Goal: Transaction & Acquisition: Purchase product/service

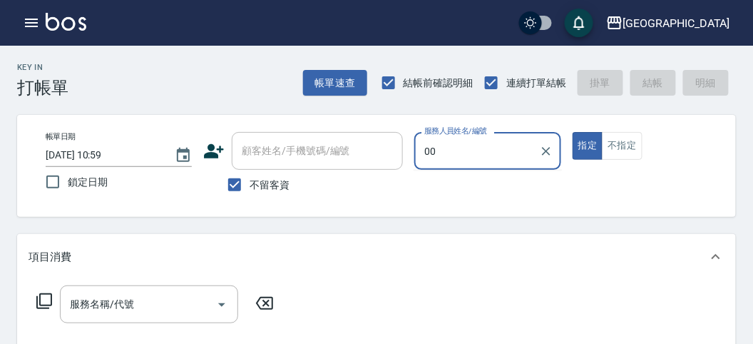
type input "0"
click at [32, 25] on icon "button" at bounding box center [31, 22] width 17 height 17
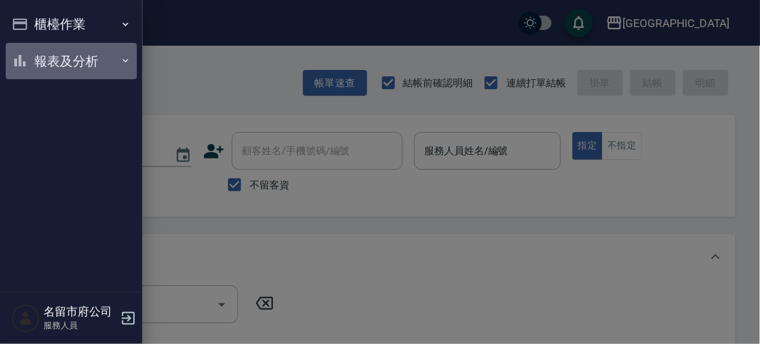
click at [71, 58] on button "報表及分析" at bounding box center [71, 61] width 131 height 37
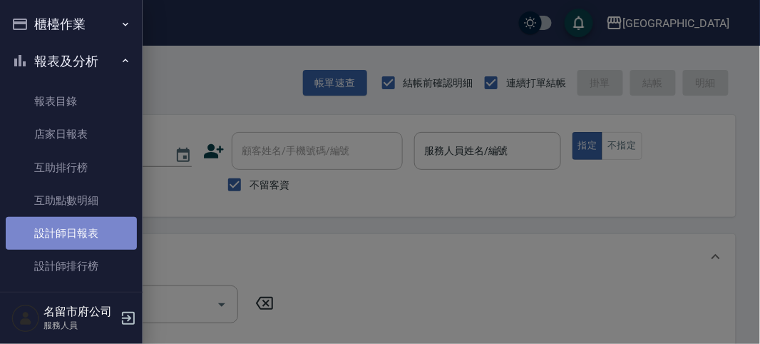
click at [93, 239] on link "設計師日報表" at bounding box center [71, 233] width 131 height 33
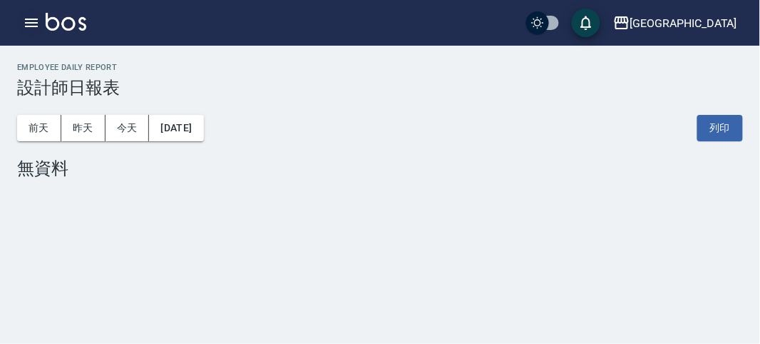
click at [21, 19] on button "button" at bounding box center [31, 23] width 29 height 29
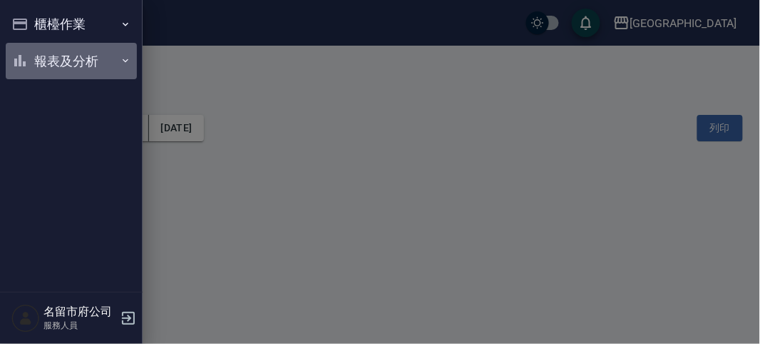
click at [44, 63] on button "報表及分析" at bounding box center [71, 61] width 131 height 37
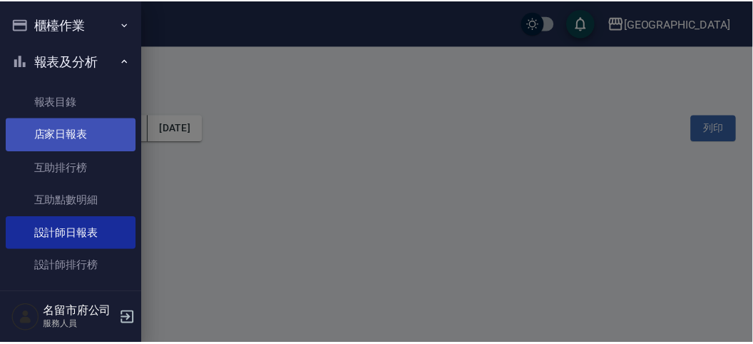
scroll to position [39, 0]
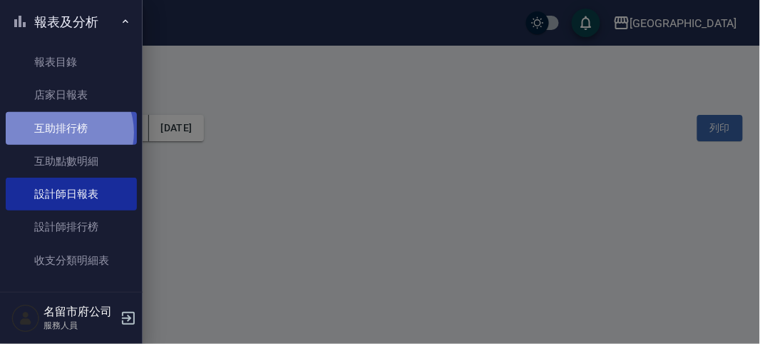
click at [61, 132] on link "互助排行榜" at bounding box center [71, 128] width 131 height 33
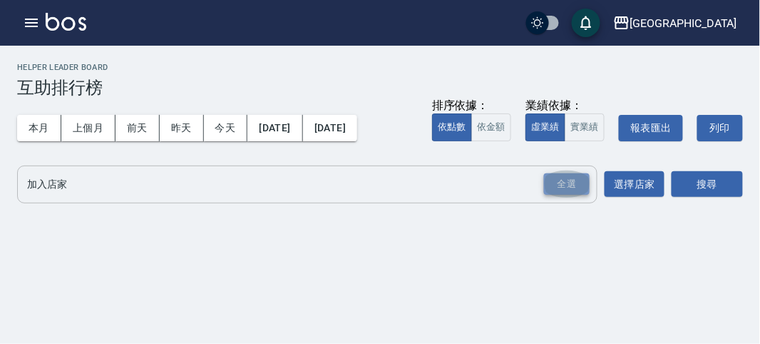
click at [557, 180] on div "全選" at bounding box center [567, 184] width 46 height 22
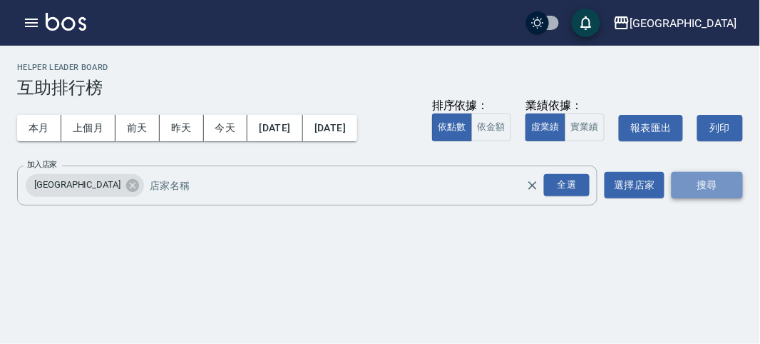
click at [695, 188] on button "搜尋" at bounding box center [707, 185] width 71 height 26
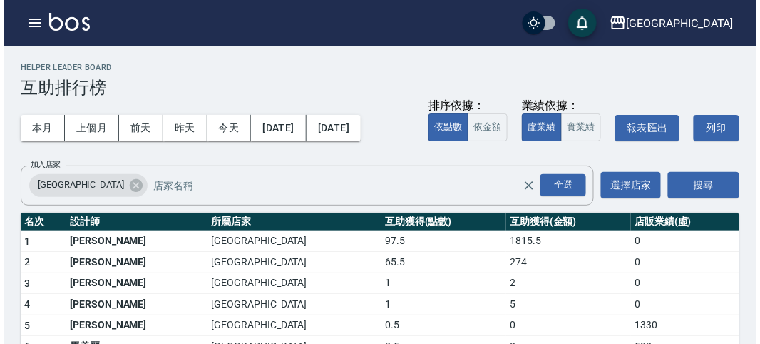
scroll to position [87, 0]
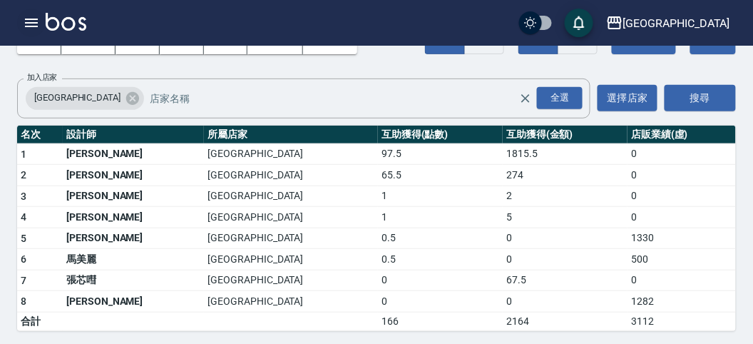
click at [31, 28] on icon "button" at bounding box center [31, 22] width 17 height 17
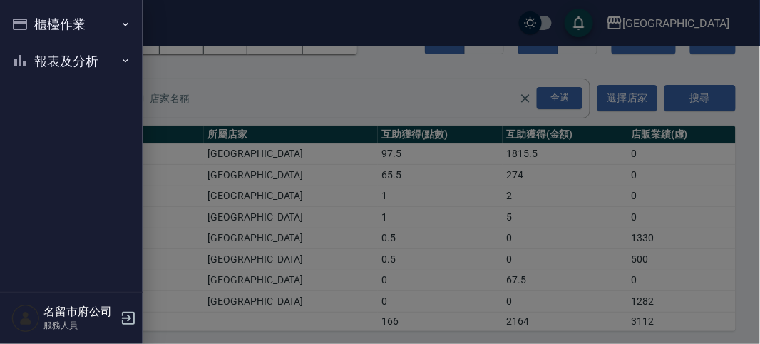
click at [56, 66] on button "報表及分析" at bounding box center [71, 61] width 131 height 37
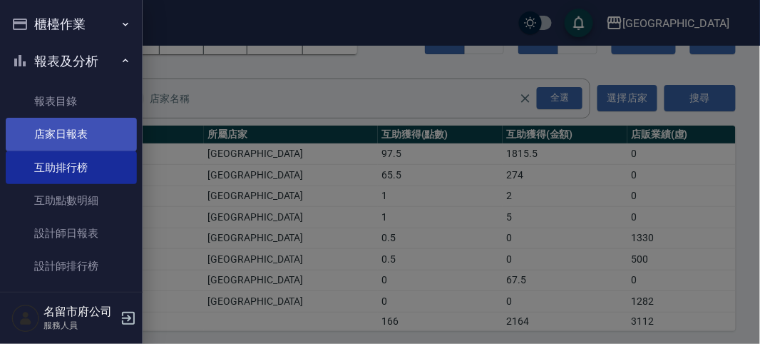
scroll to position [43, 0]
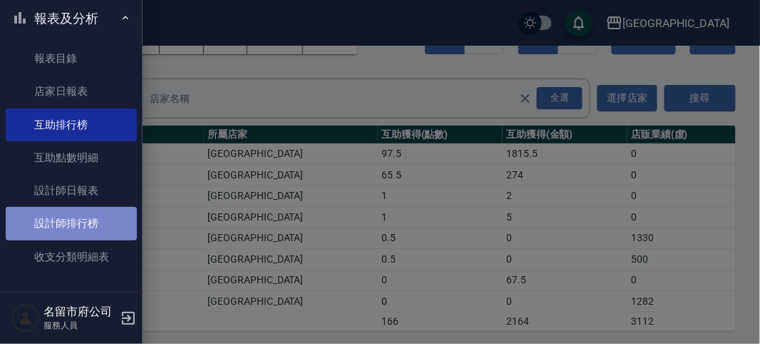
click at [80, 215] on link "設計師排行榜" at bounding box center [71, 223] width 131 height 33
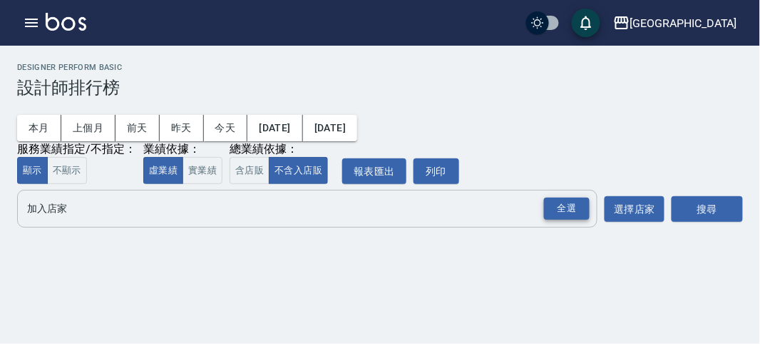
click at [561, 218] on div "全選" at bounding box center [567, 209] width 46 height 22
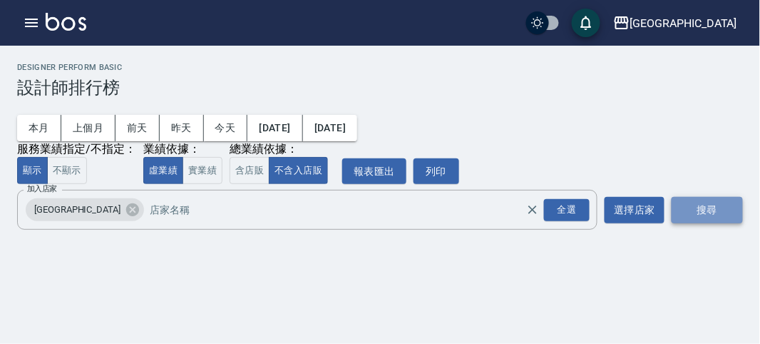
click at [705, 222] on button "搜尋" at bounding box center [707, 210] width 71 height 26
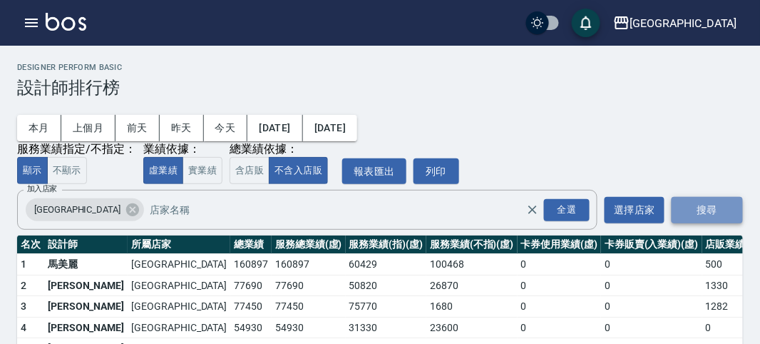
click at [705, 222] on button "搜尋" at bounding box center [707, 210] width 71 height 26
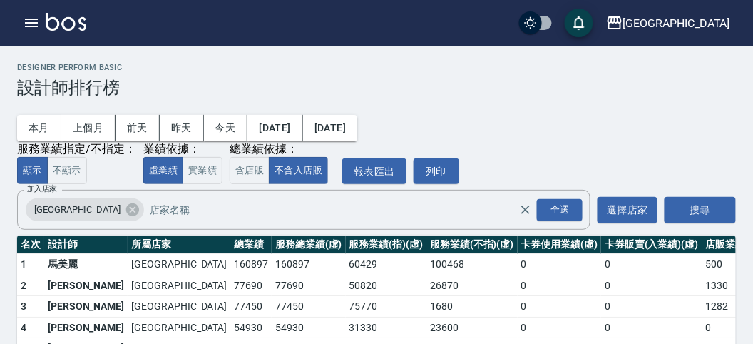
scroll to position [125, 0]
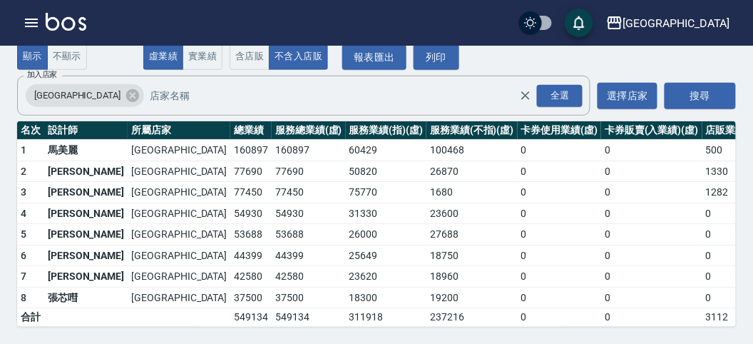
click at [61, 32] on link at bounding box center [66, 23] width 41 height 21
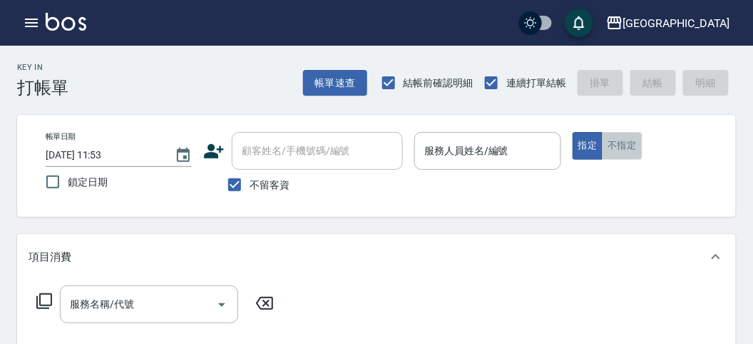
click at [625, 143] on button "不指定" at bounding box center [622, 146] width 40 height 28
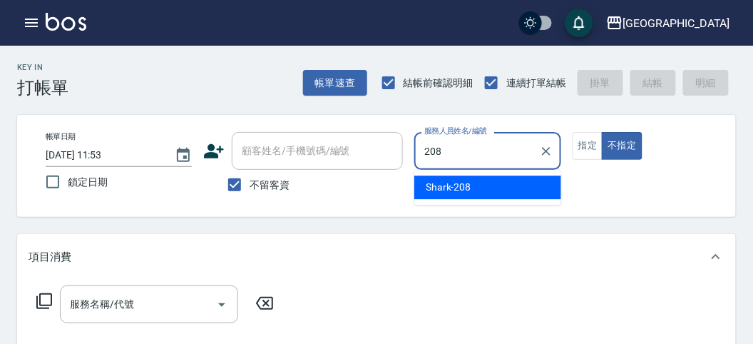
click at [462, 193] on span "Shark -208" at bounding box center [449, 187] width 46 height 15
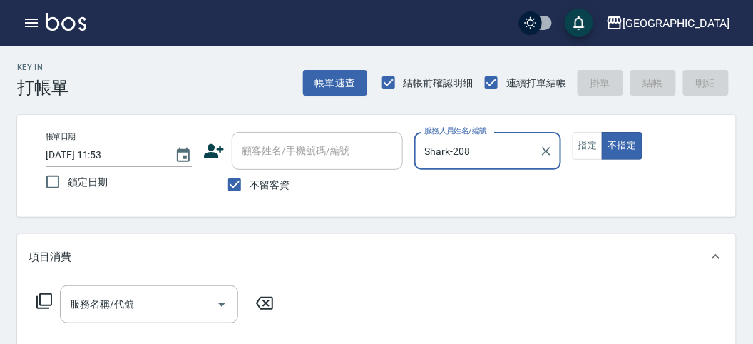
type input "Shark-208"
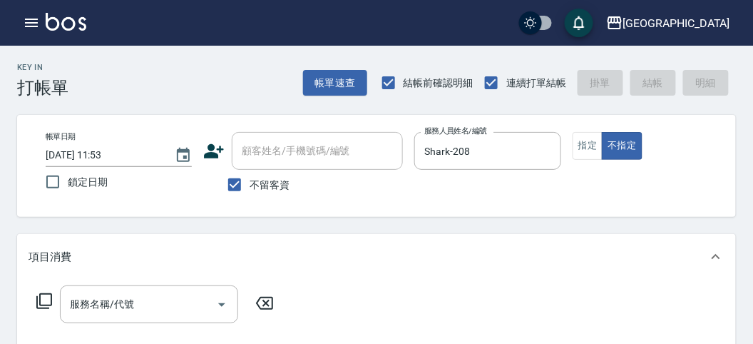
click at [42, 300] on icon at bounding box center [44, 300] width 17 height 17
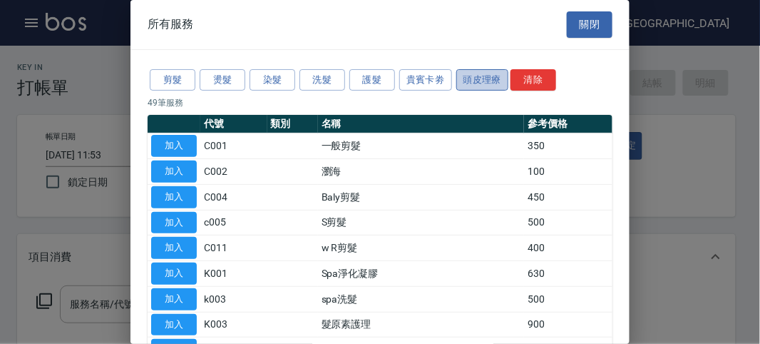
click at [490, 76] on button "頭皮理療" at bounding box center [482, 80] width 53 height 22
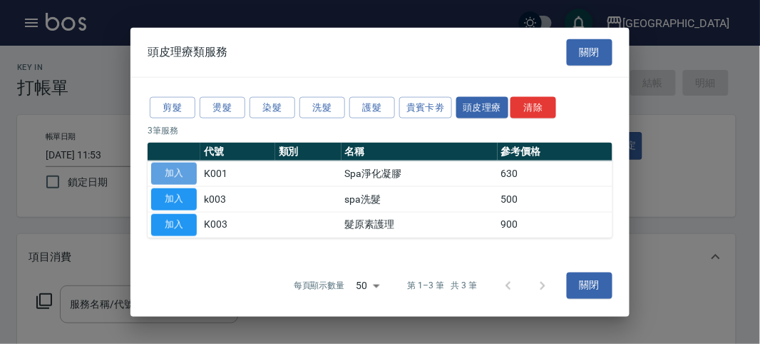
click at [183, 173] on button "加入" at bounding box center [174, 174] width 46 height 22
type input "Spa淨化凝膠(K001)"
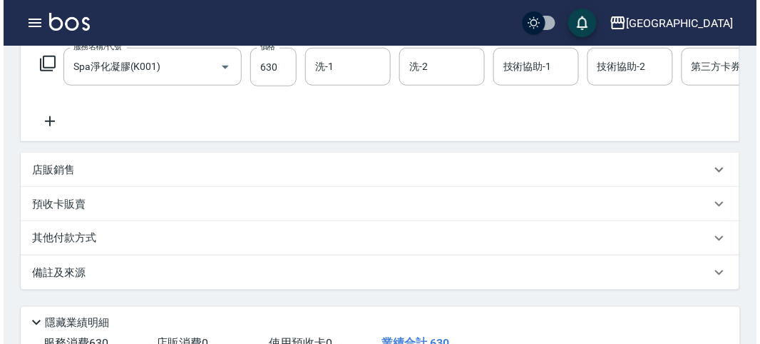
scroll to position [431, 0]
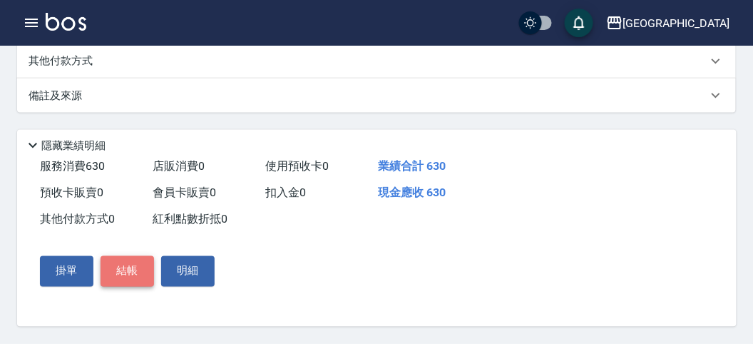
click at [132, 263] on button "結帳" at bounding box center [127, 271] width 53 height 30
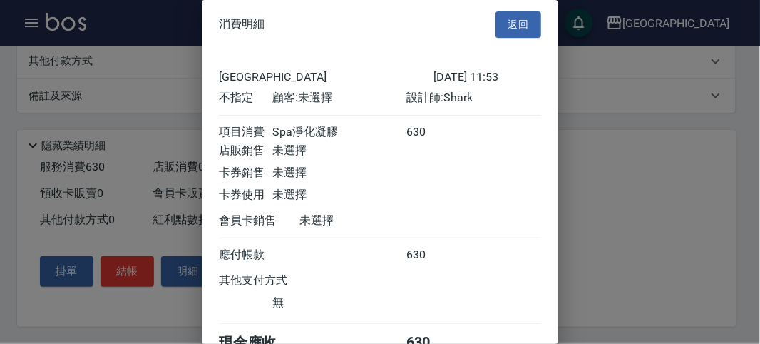
scroll to position [79, 0]
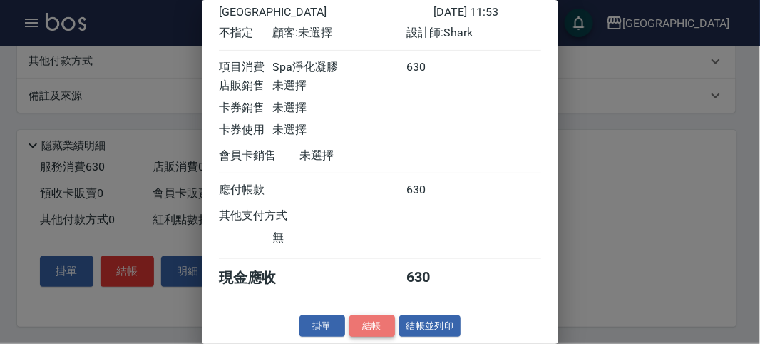
click at [369, 322] on button "結帳" at bounding box center [372, 326] width 46 height 22
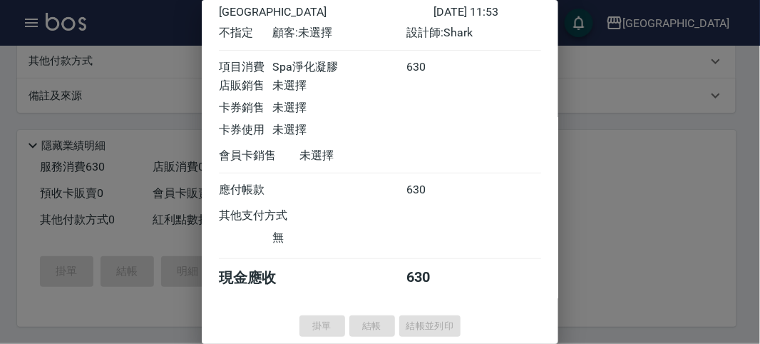
type input "[DATE] 13:01"
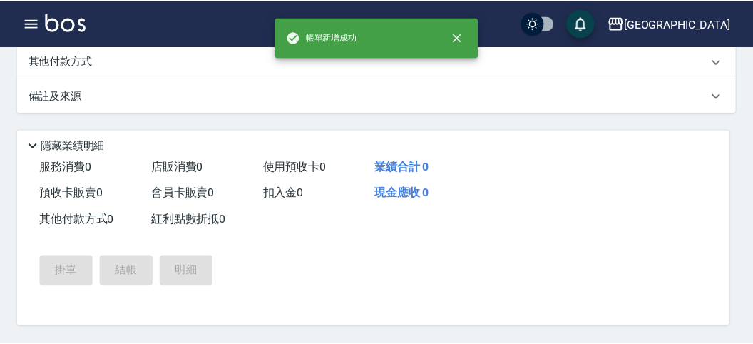
scroll to position [0, 0]
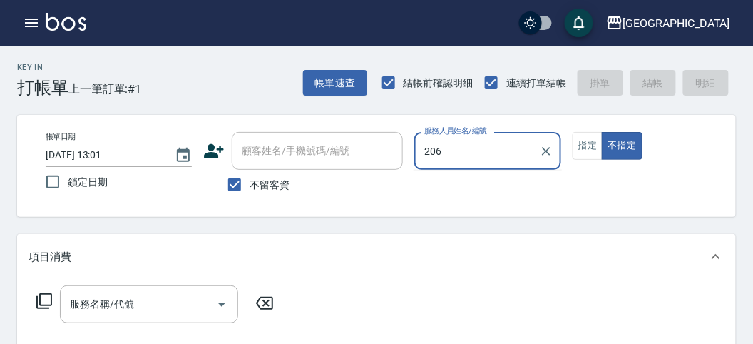
type input "206"
click at [602, 132] on button "不指定" at bounding box center [622, 146] width 40 height 28
type button "false"
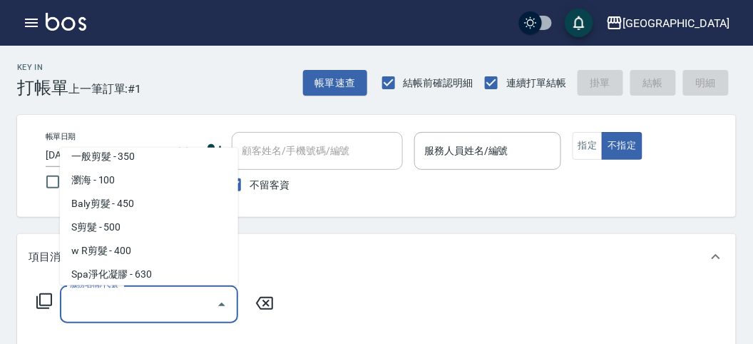
scroll to position [32, 0]
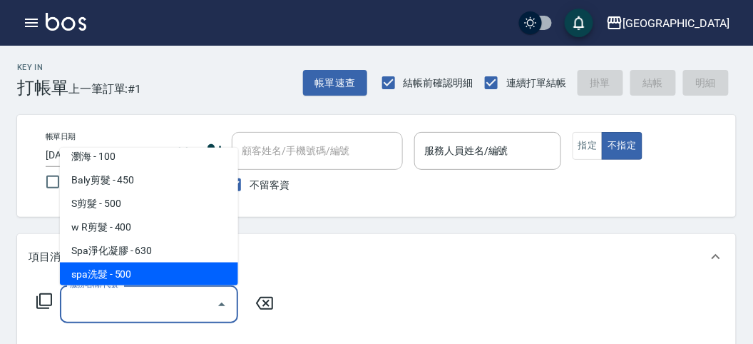
type input "spa洗髮(k003)"
click at [602, 132] on button "不指定" at bounding box center [622, 146] width 40 height 28
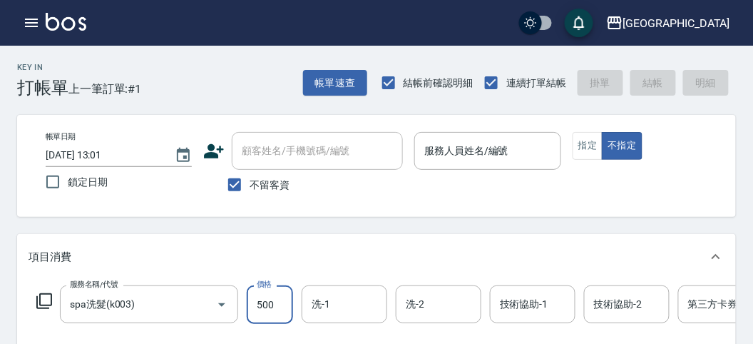
type input "6"
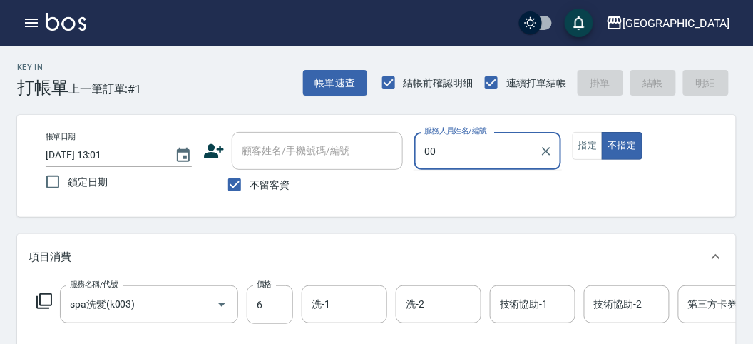
type input "00"
click at [602, 132] on button "不指定" at bounding box center [622, 146] width 40 height 28
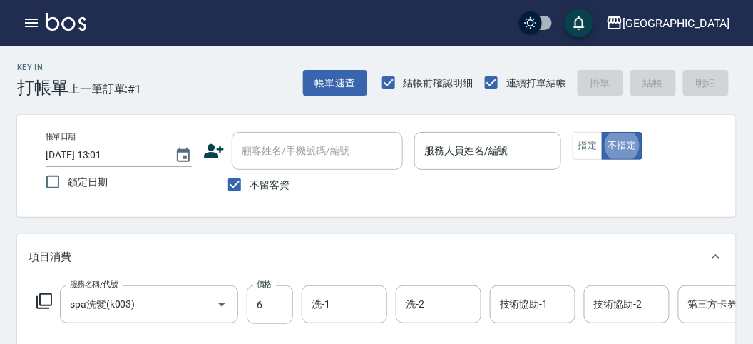
click at [451, 155] on div "服務人員姓名/編號 服務人員姓名/編號" at bounding box center [487, 151] width 146 height 38
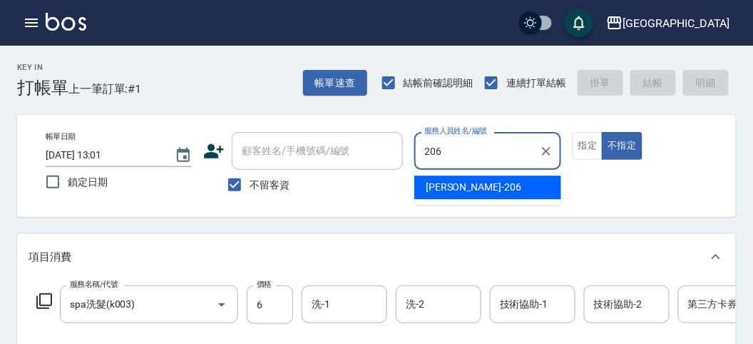
type input "[PERSON_NAME]-206"
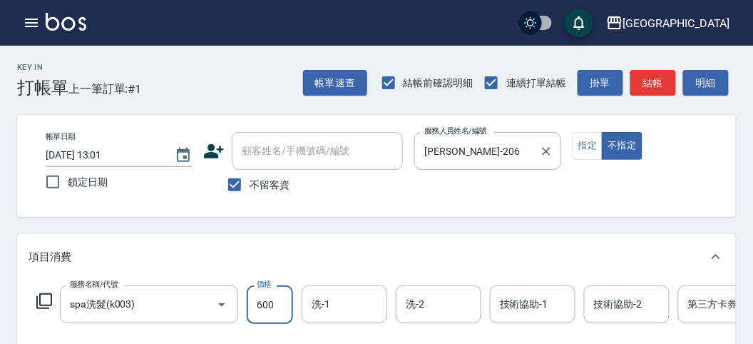
type input "600"
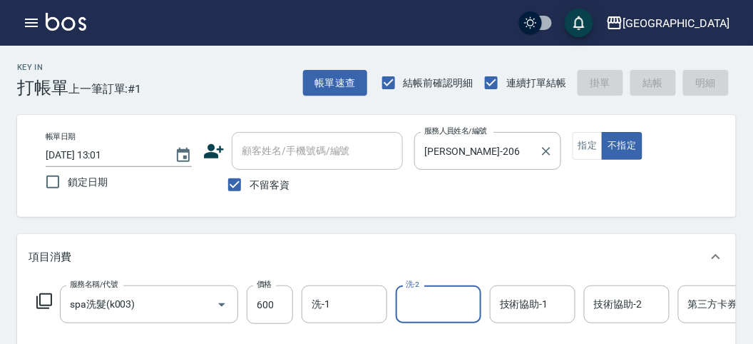
type input "[DATE] 13:41"
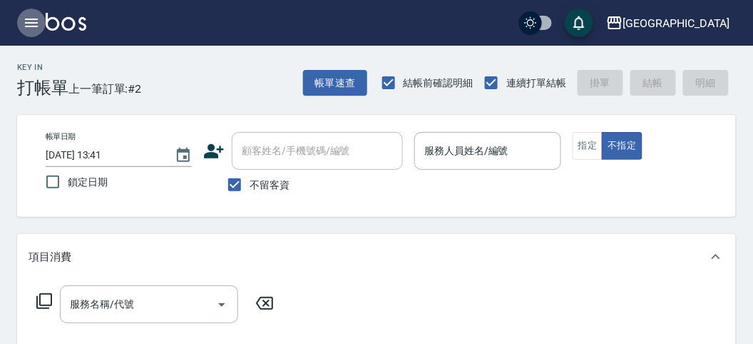
click at [27, 23] on icon "button" at bounding box center [31, 23] width 13 height 9
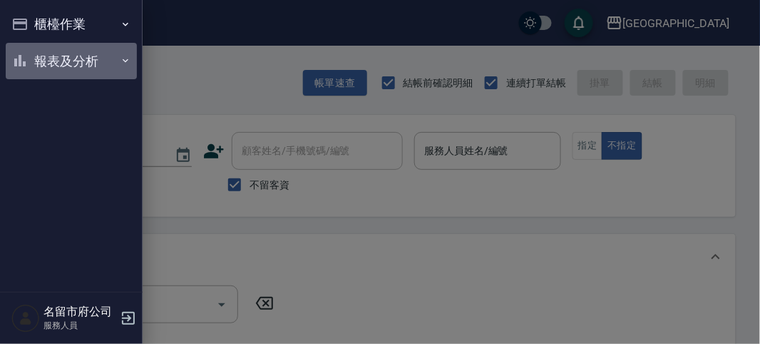
click at [70, 59] on button "報表及分析" at bounding box center [71, 61] width 131 height 37
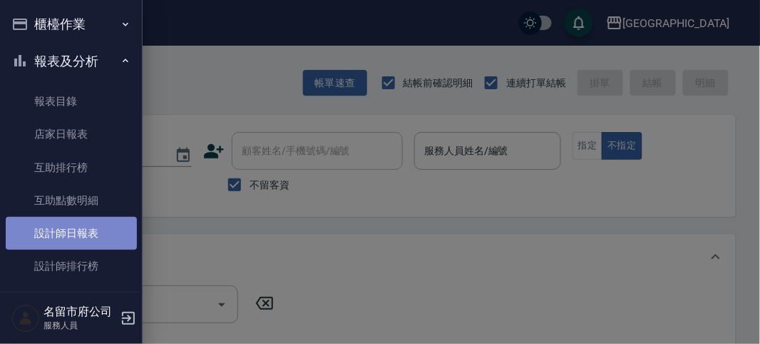
click at [77, 232] on link "設計師日報表" at bounding box center [71, 233] width 131 height 33
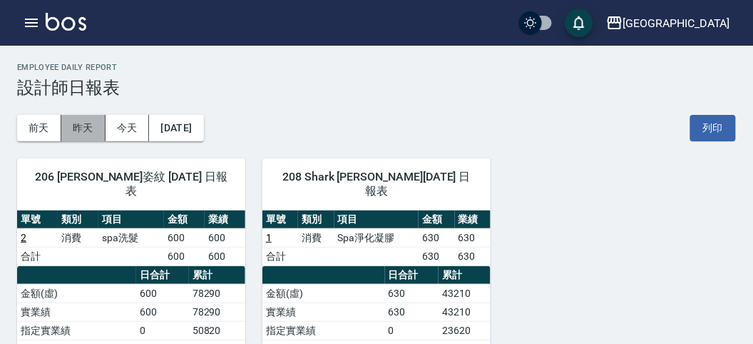
click at [80, 128] on button "昨天" at bounding box center [83, 128] width 44 height 26
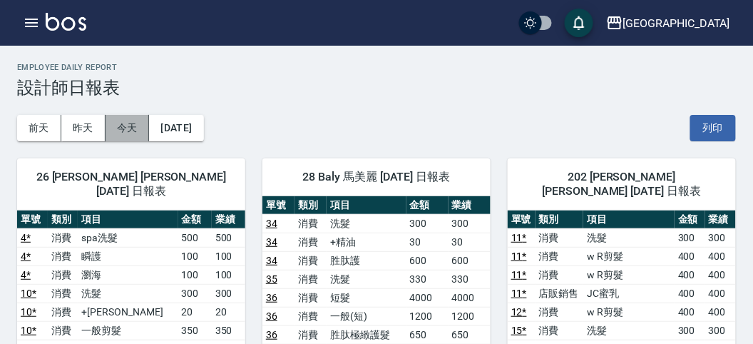
click at [118, 127] on button "今天" at bounding box center [128, 128] width 44 height 26
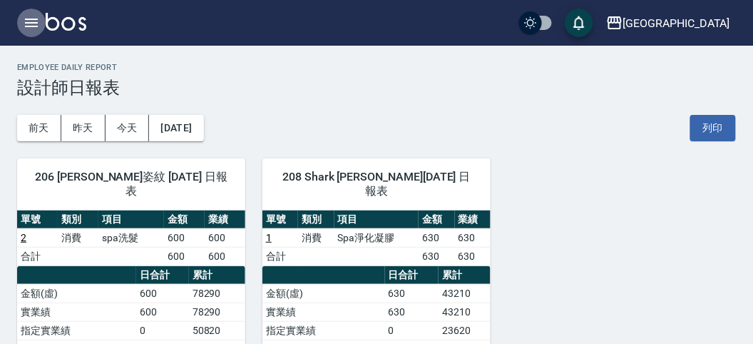
click at [34, 23] on icon "button" at bounding box center [31, 23] width 13 height 9
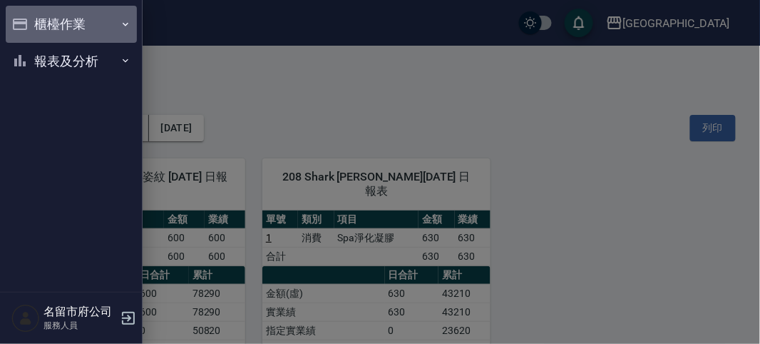
click at [64, 19] on button "櫃檯作業" at bounding box center [71, 24] width 131 height 37
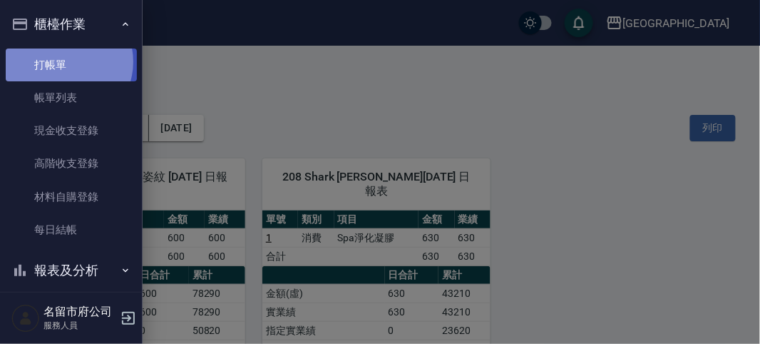
click at [64, 61] on link "打帳單" at bounding box center [71, 64] width 131 height 33
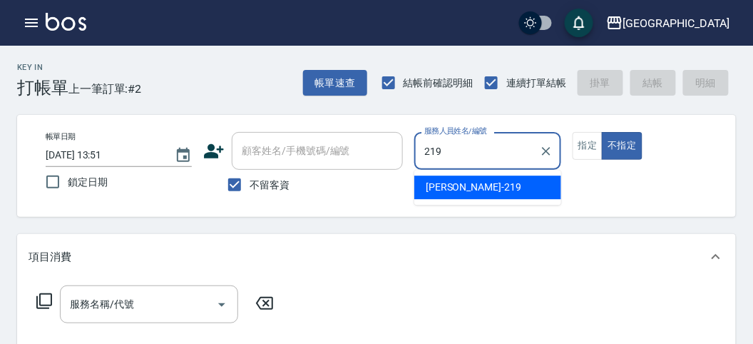
type input "[PERSON_NAME]-219"
type button "false"
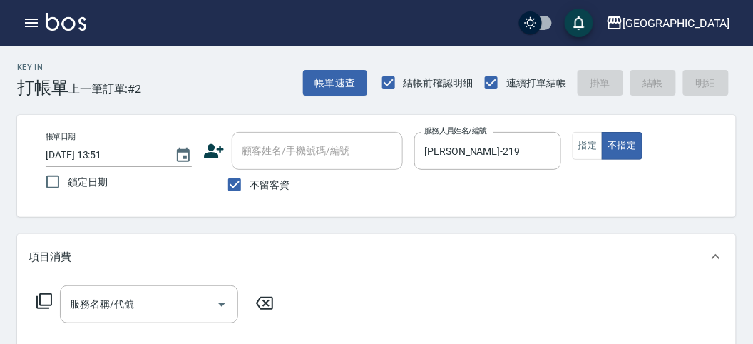
click at [44, 295] on icon at bounding box center [44, 300] width 17 height 17
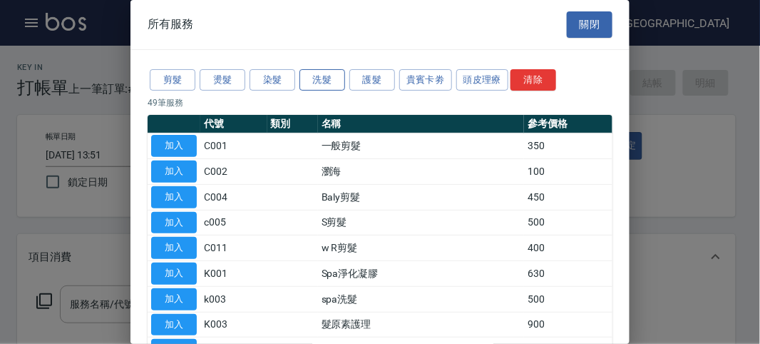
click at [334, 76] on button "洗髮" at bounding box center [323, 80] width 46 height 22
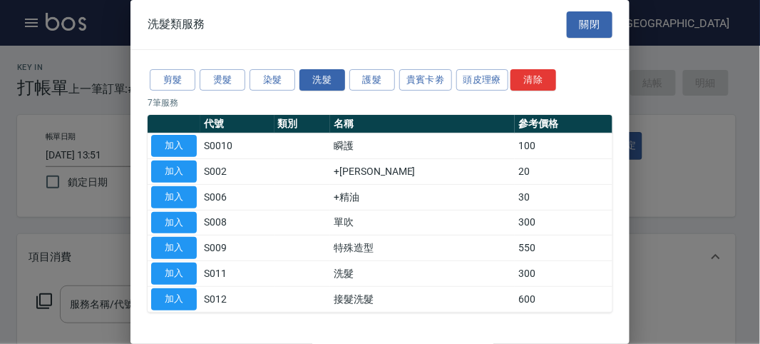
scroll to position [44, 0]
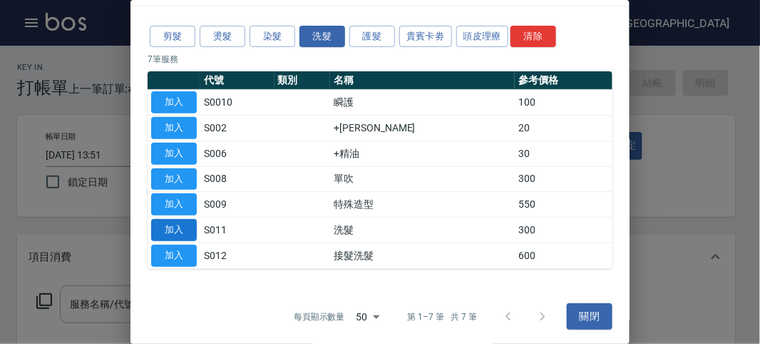
click at [180, 230] on button "加入" at bounding box center [174, 230] width 46 height 22
type input "洗髮(S011)"
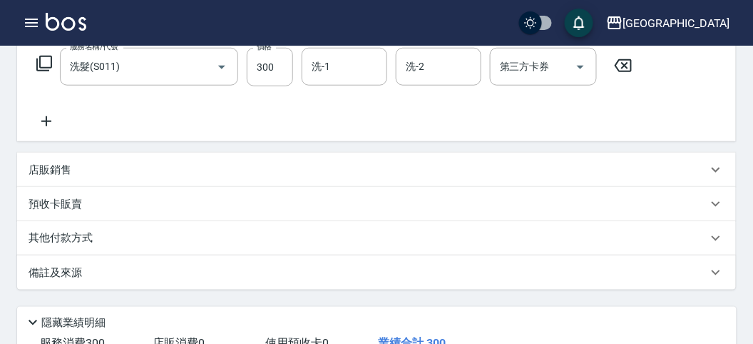
scroll to position [417, 0]
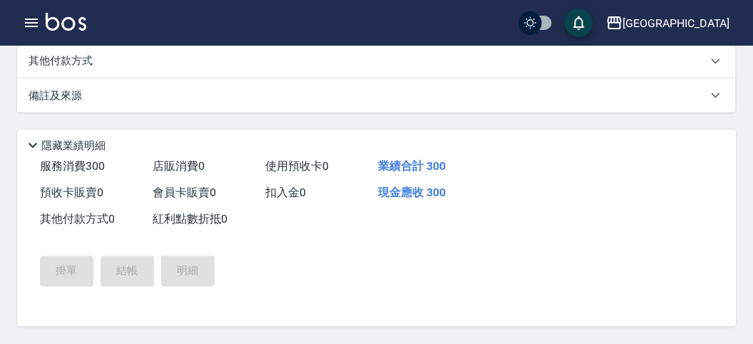
type input "[DATE] 14:16"
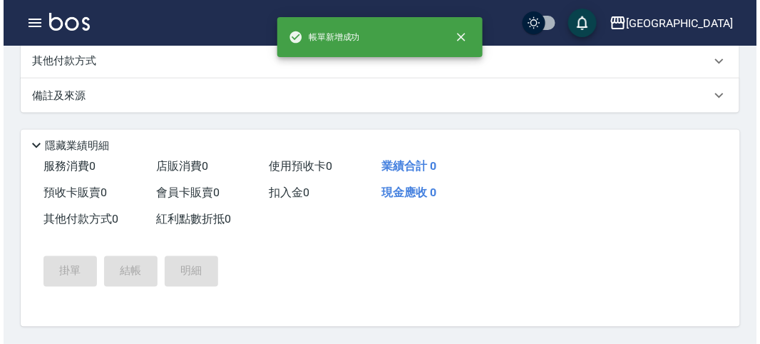
scroll to position [0, 0]
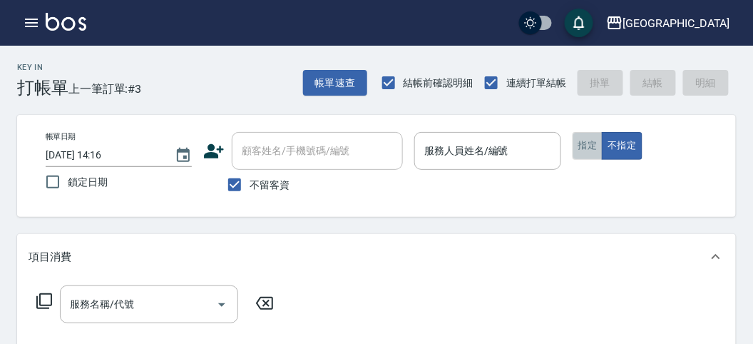
click at [586, 146] on button "指定" at bounding box center [588, 146] width 31 height 28
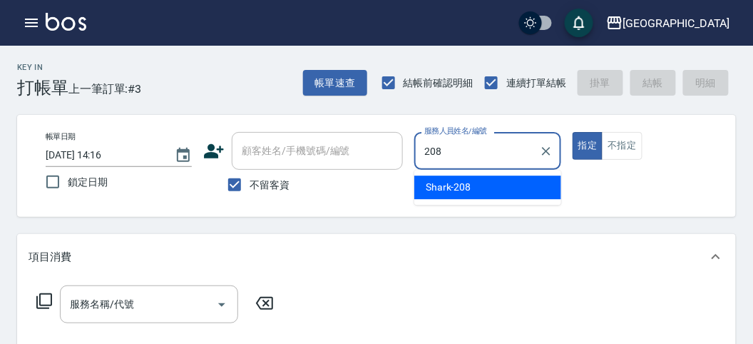
click at [483, 189] on div "Shark -208" at bounding box center [487, 187] width 147 height 24
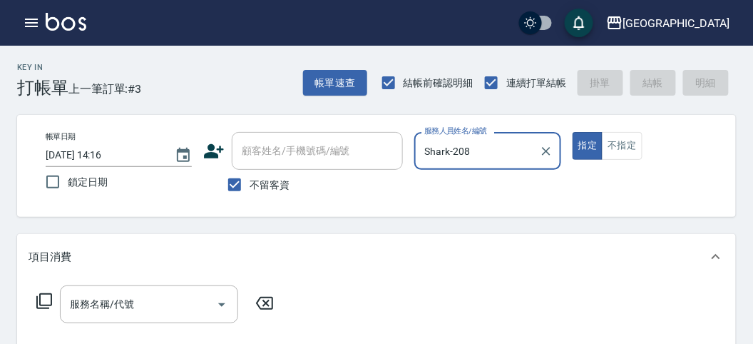
type input "Shark-208"
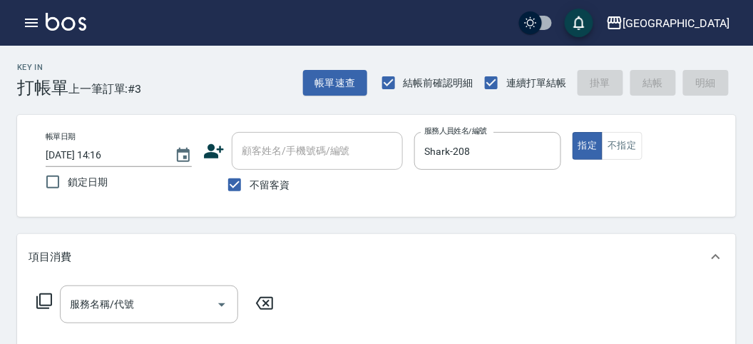
click at [45, 300] on icon at bounding box center [44, 300] width 17 height 17
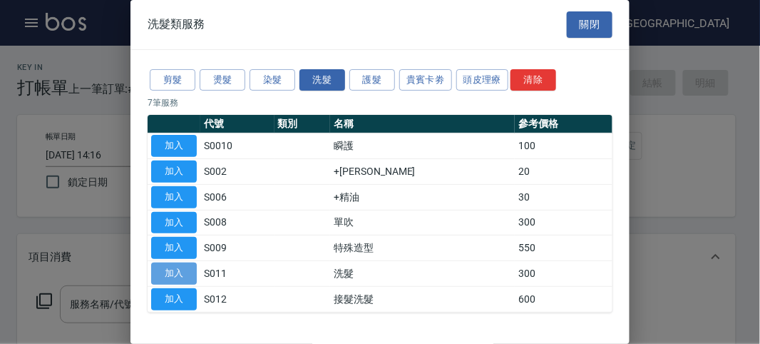
click at [183, 267] on button "加入" at bounding box center [174, 273] width 46 height 22
type input "洗髮(S011)"
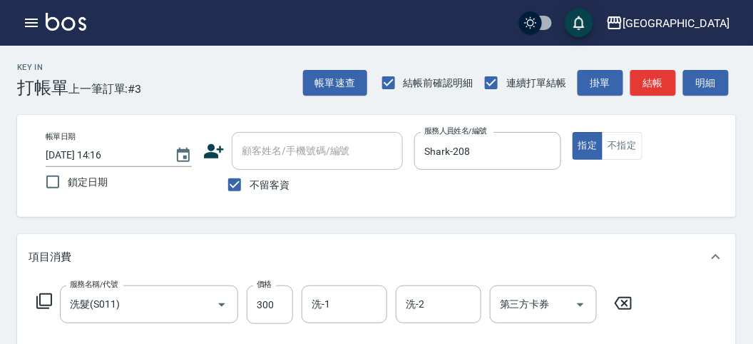
click at [47, 301] on icon at bounding box center [44, 300] width 17 height 17
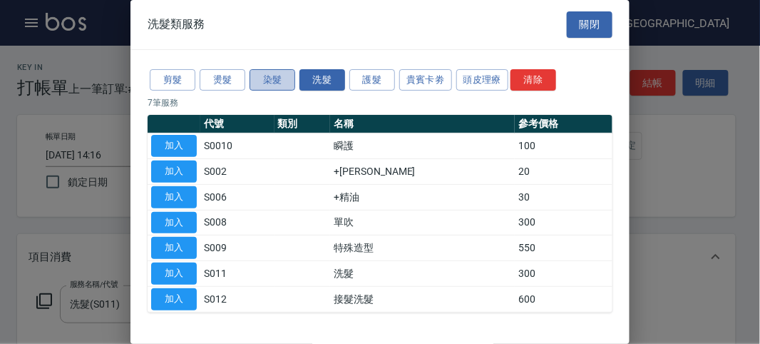
click at [275, 78] on button "染髮" at bounding box center [273, 80] width 46 height 22
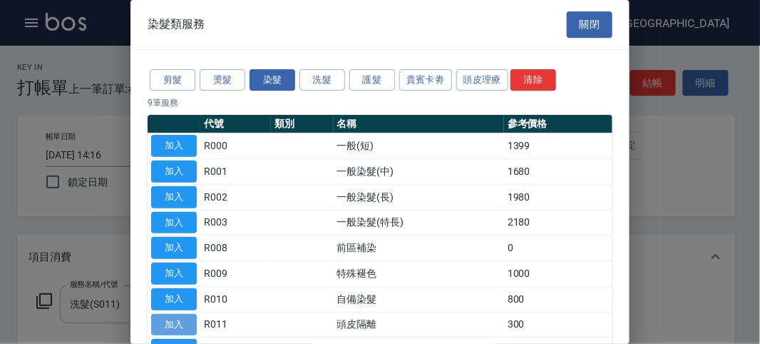
click at [177, 315] on button "加入" at bounding box center [174, 325] width 46 height 22
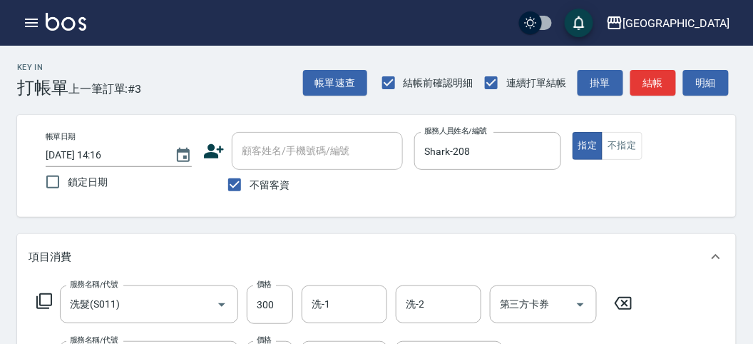
click at [48, 300] on icon at bounding box center [44, 300] width 17 height 17
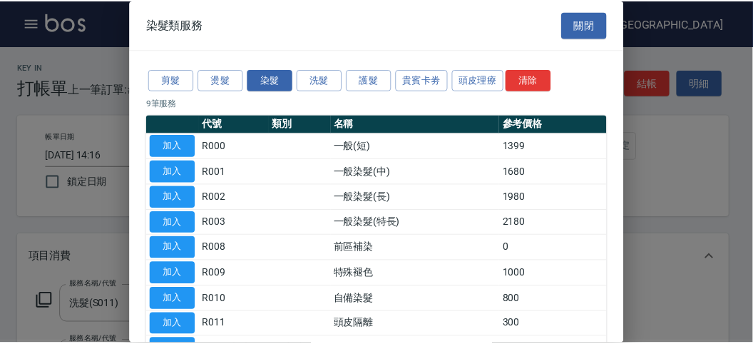
scroll to position [93, 0]
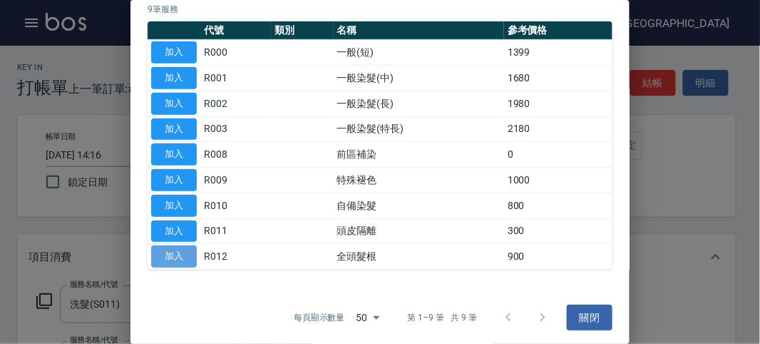
click at [180, 252] on button "加入" at bounding box center [174, 256] width 46 height 22
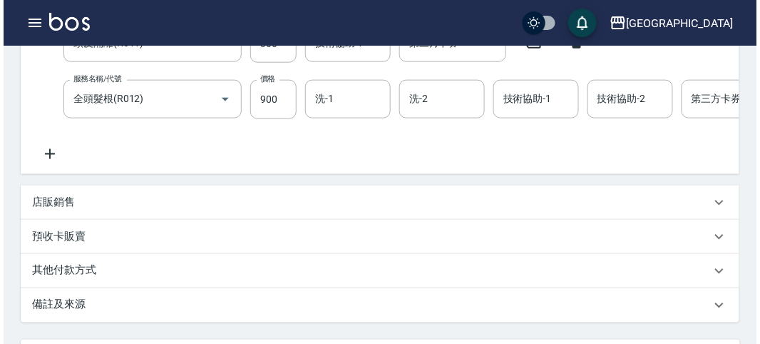
scroll to position [542, 0]
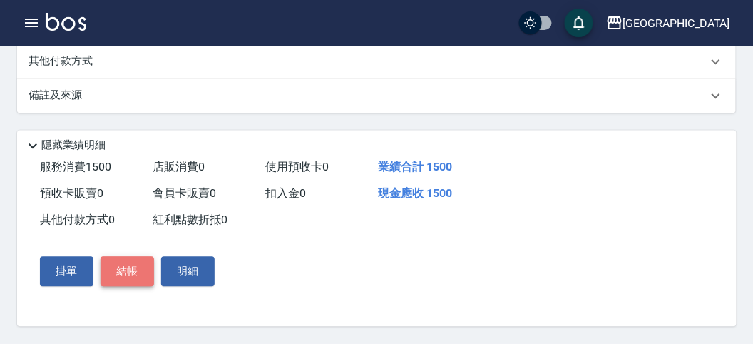
click at [121, 267] on button "結帳" at bounding box center [127, 272] width 53 height 30
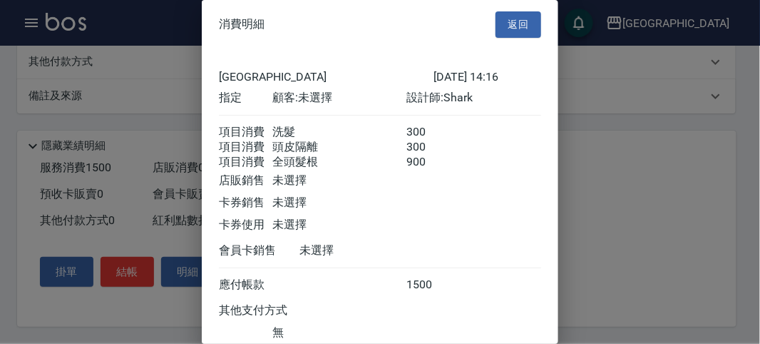
scroll to position [111, 0]
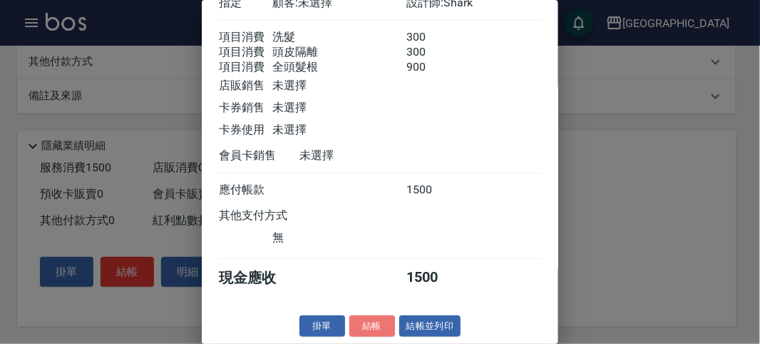
click at [366, 323] on button "結帳" at bounding box center [372, 326] width 46 height 22
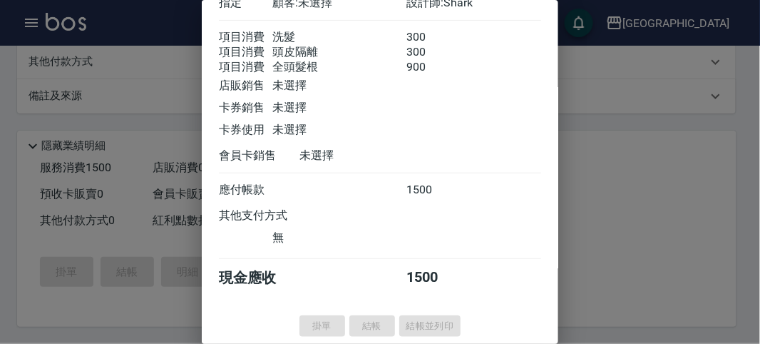
type input "[DATE] 14:49"
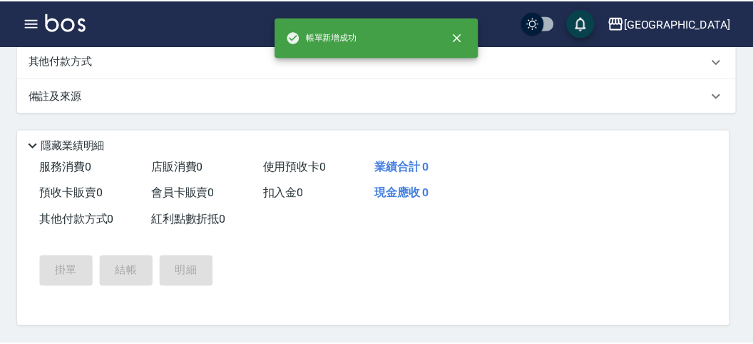
scroll to position [0, 0]
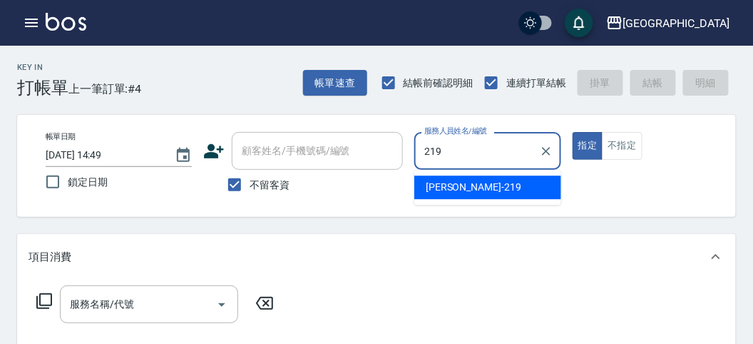
type input "[PERSON_NAME]-219"
type button "true"
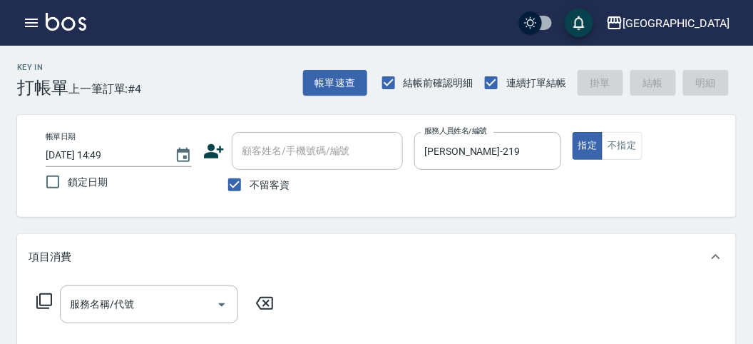
click at [47, 296] on icon at bounding box center [44, 300] width 17 height 17
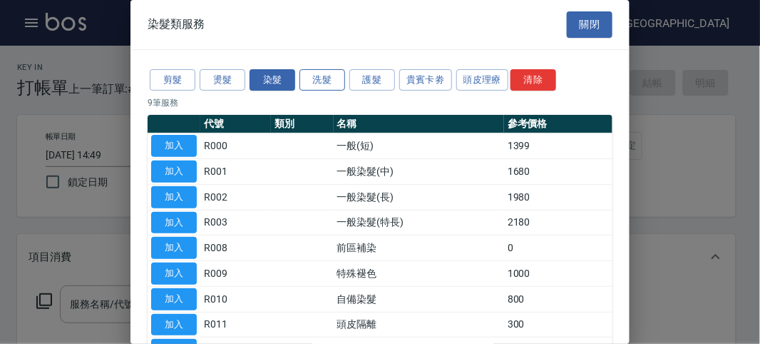
click at [320, 76] on button "洗髮" at bounding box center [323, 80] width 46 height 22
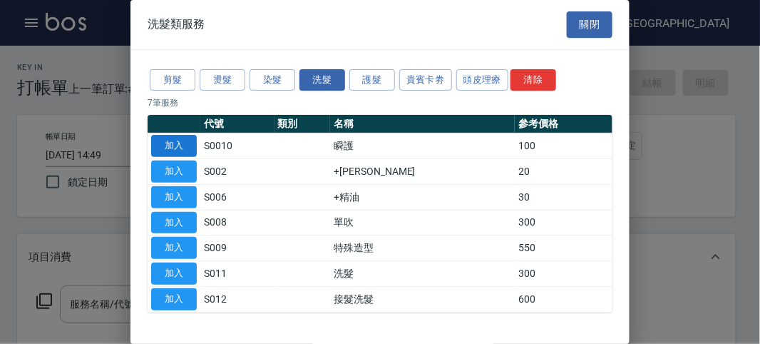
click at [170, 143] on button "加入" at bounding box center [174, 146] width 46 height 22
type input "瞬護(S0010)"
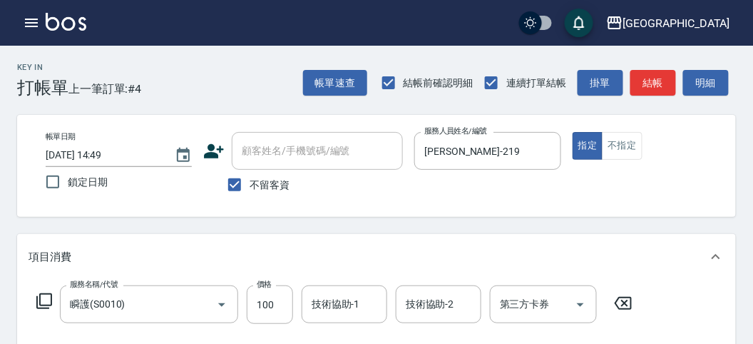
click at [41, 296] on icon at bounding box center [44, 300] width 17 height 17
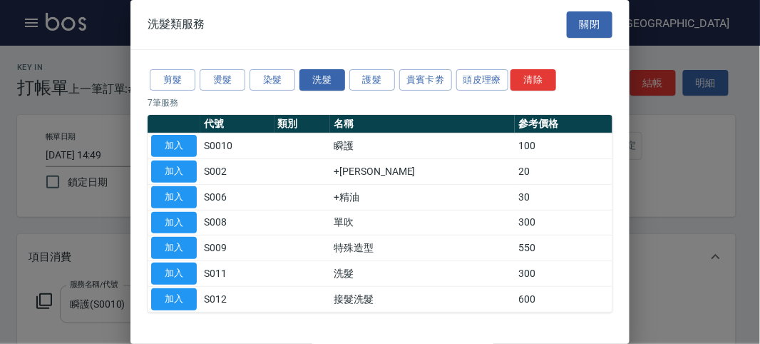
drag, startPoint x: 189, startPoint y: 269, endPoint x: 76, endPoint y: 304, distance: 118.7
click at [186, 270] on button "加入" at bounding box center [174, 273] width 46 height 22
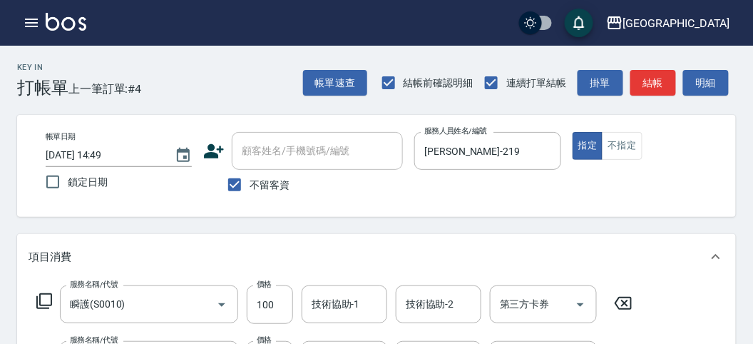
click at [43, 294] on icon at bounding box center [44, 301] width 16 height 16
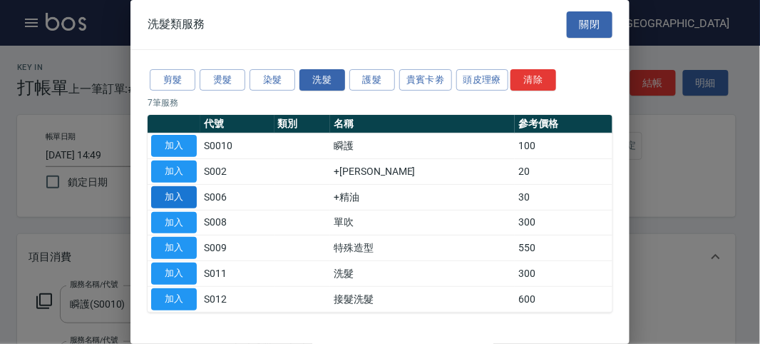
click at [183, 190] on button "加入" at bounding box center [174, 197] width 46 height 22
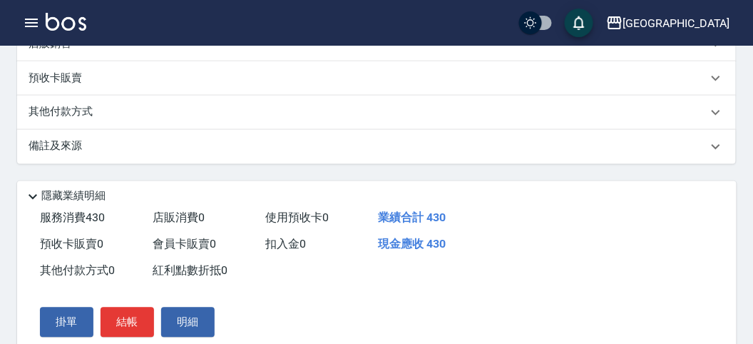
scroll to position [528, 0]
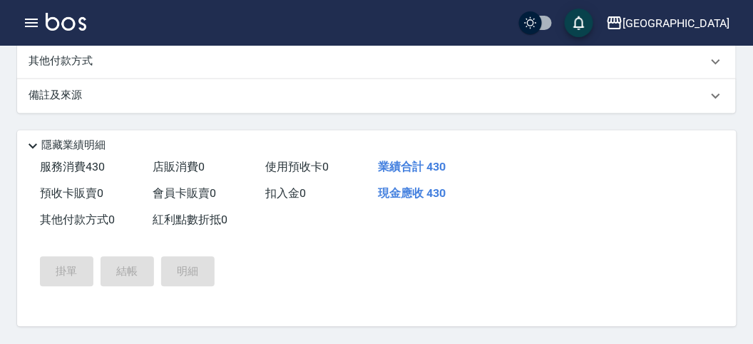
type input "[DATE] 14:57"
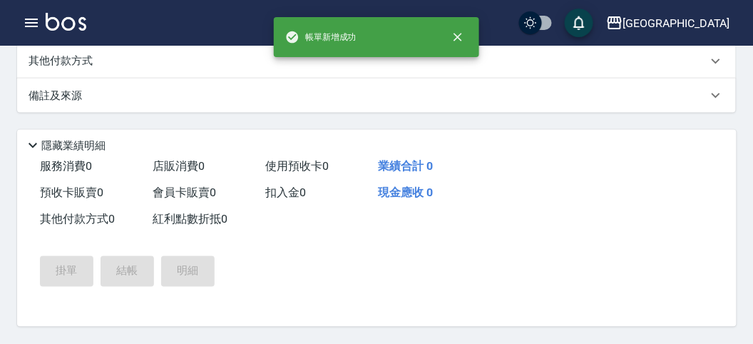
scroll to position [0, 0]
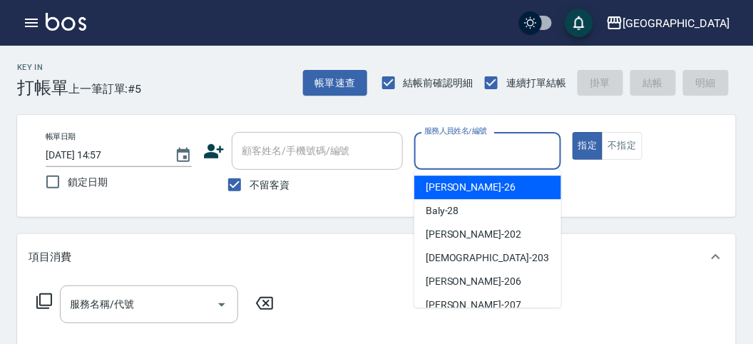
click at [532, 154] on input "服務人員姓名/編號" at bounding box center [487, 150] width 133 height 25
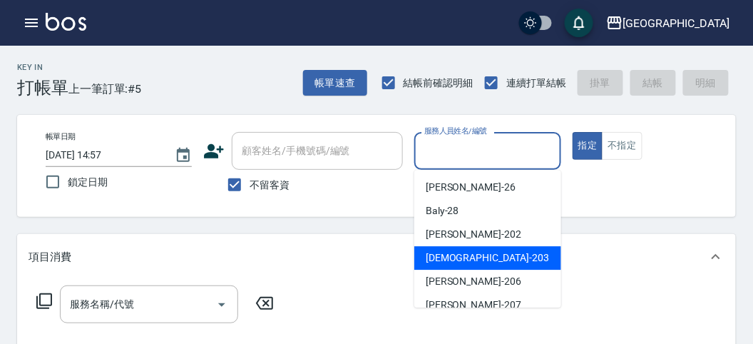
click at [464, 255] on span "聖德 -203" at bounding box center [487, 257] width 123 height 15
type input "聖德-203"
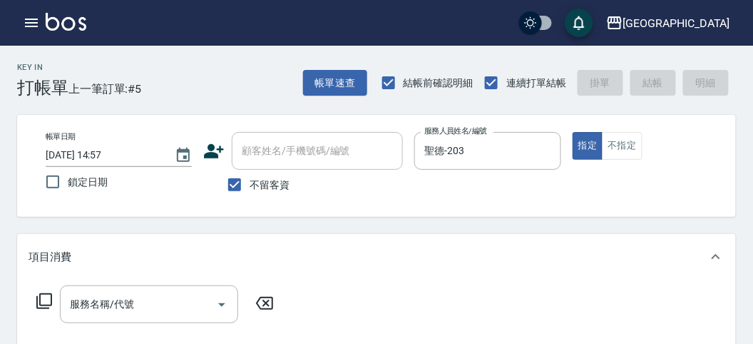
click at [46, 300] on icon at bounding box center [44, 300] width 17 height 17
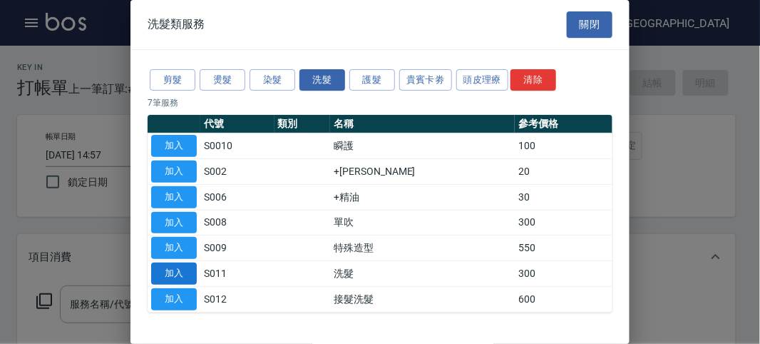
click at [177, 266] on button "加入" at bounding box center [174, 273] width 46 height 22
type input "洗髮(S011)"
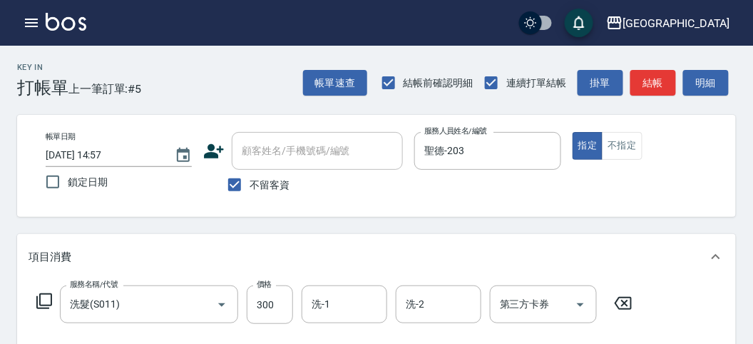
scroll to position [158, 0]
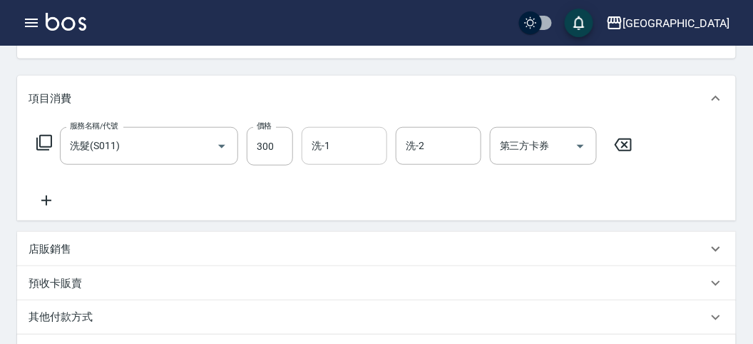
click at [339, 150] on input "洗-1" at bounding box center [344, 145] width 73 height 25
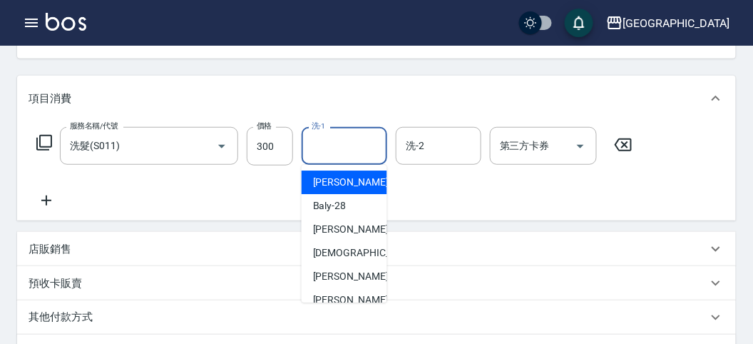
scroll to position [79, 0]
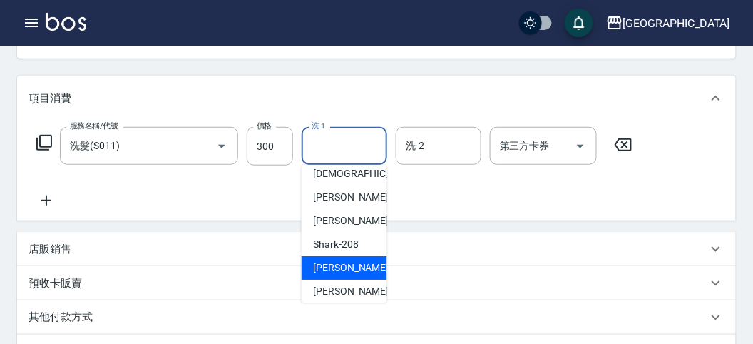
click at [345, 261] on span "小雲 -214" at bounding box center [361, 267] width 96 height 15
type input "小雲-214"
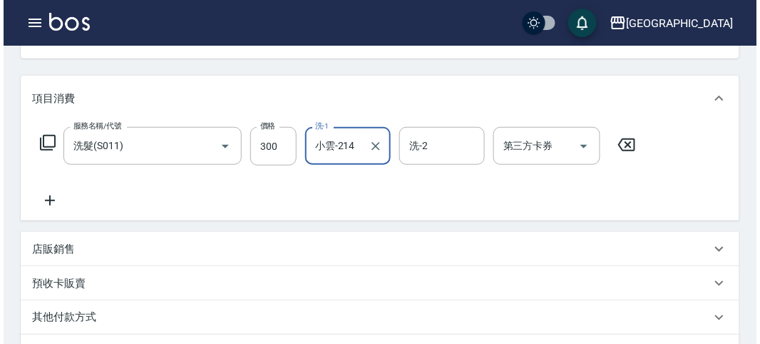
scroll to position [396, 0]
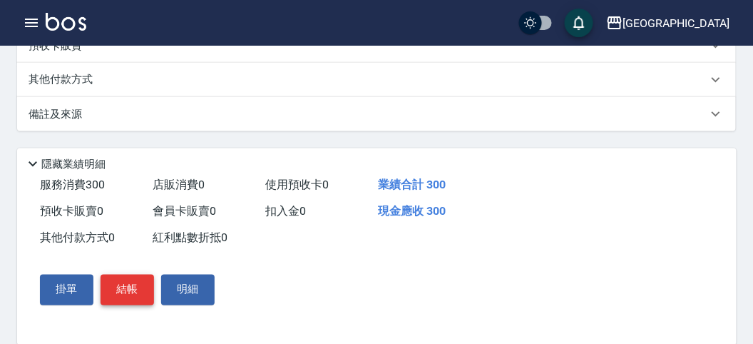
click at [122, 293] on button "結帳" at bounding box center [127, 290] width 53 height 30
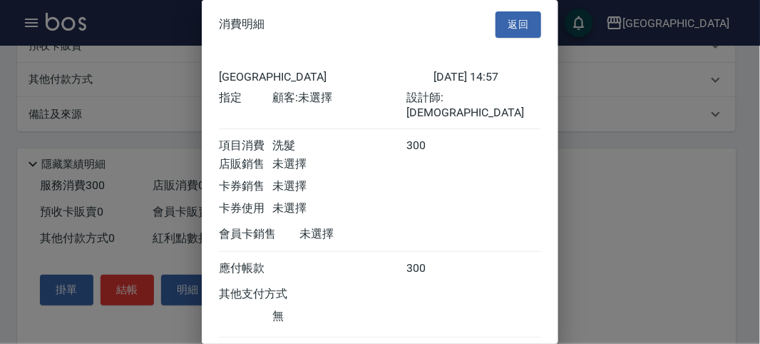
scroll to position [79, 0]
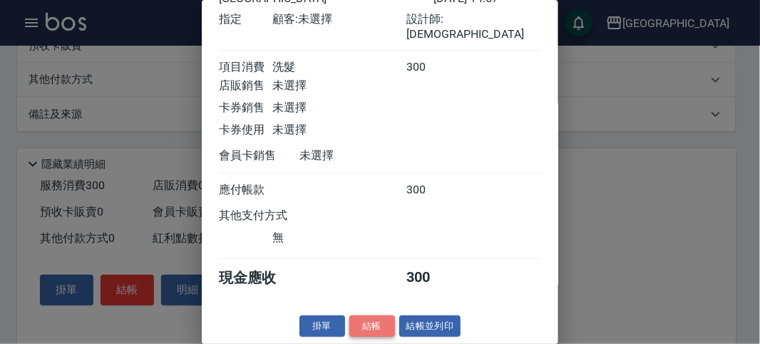
click at [381, 335] on button "結帳" at bounding box center [372, 326] width 46 height 22
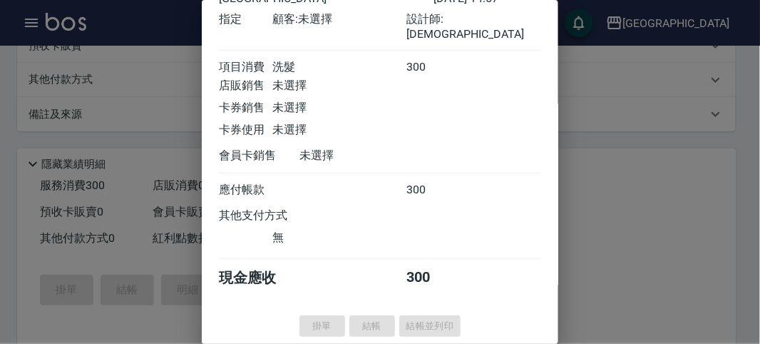
type input "[DATE] 14:59"
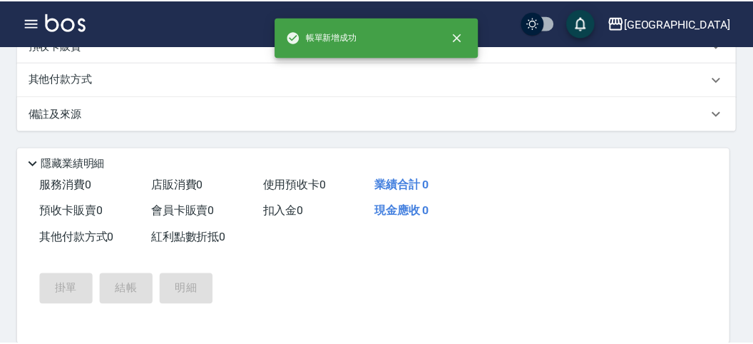
scroll to position [0, 0]
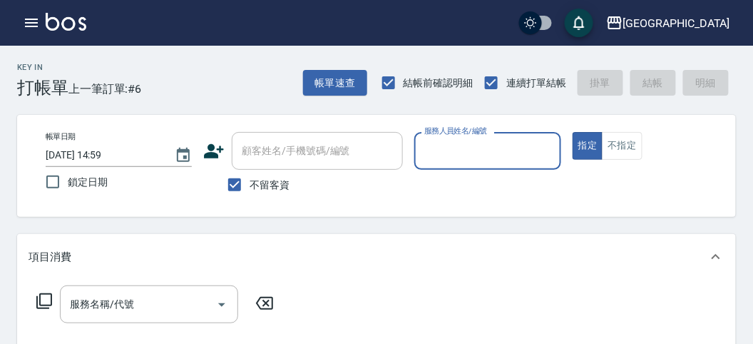
click at [475, 165] on div "服務人員姓名/編號" at bounding box center [487, 151] width 146 height 38
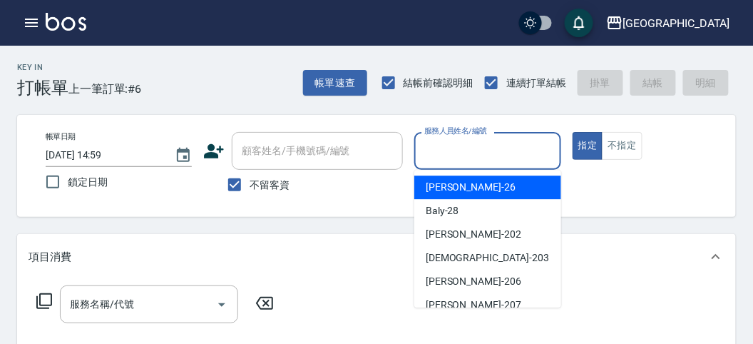
click at [444, 160] on input "服務人員姓名/編號" at bounding box center [487, 150] width 133 height 25
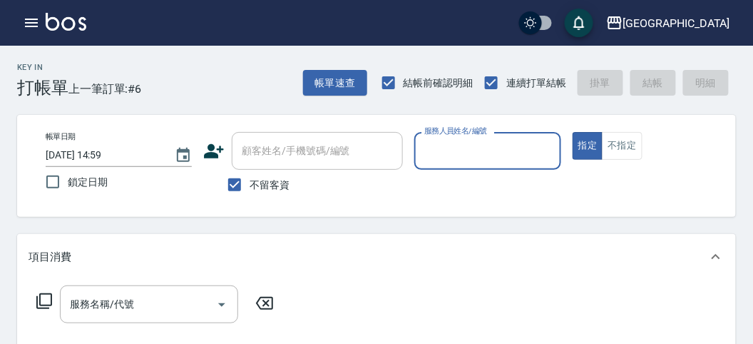
click at [443, 165] on div "服務人員姓名/編號" at bounding box center [487, 151] width 146 height 38
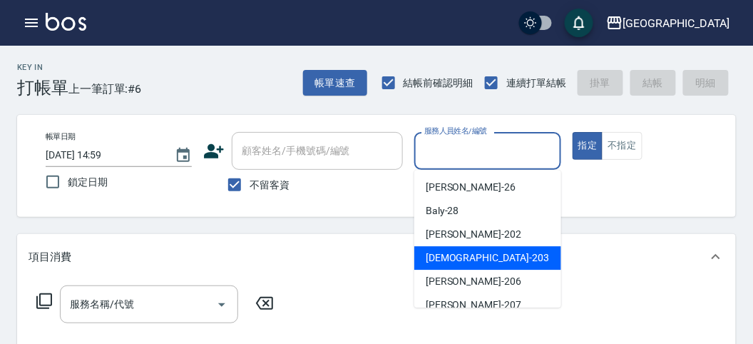
click at [439, 257] on span "聖德 -203" at bounding box center [487, 257] width 123 height 15
type input "聖德-203"
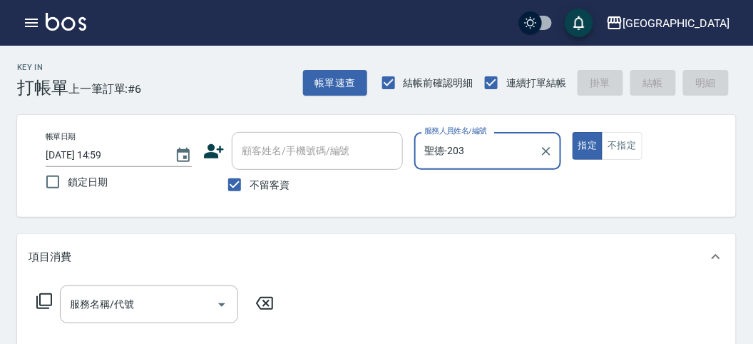
click at [46, 297] on icon at bounding box center [44, 300] width 17 height 17
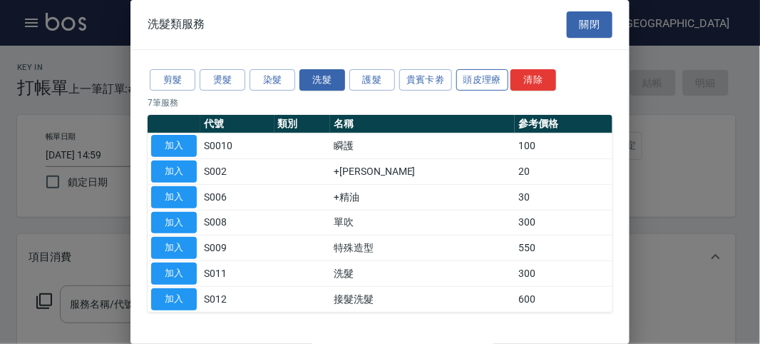
click at [471, 70] on div "剪髮 燙髮 染髮 洗髮 護髮 貴賓卡劵 頭皮理療 清除 7 筆服務 代號 類別 名稱 參考價格 加入 S0010 瞬護 100 加入 S002 +潤絲 20 …" at bounding box center [380, 190] width 499 height 280
click at [473, 71] on button "頭皮理療" at bounding box center [482, 80] width 53 height 22
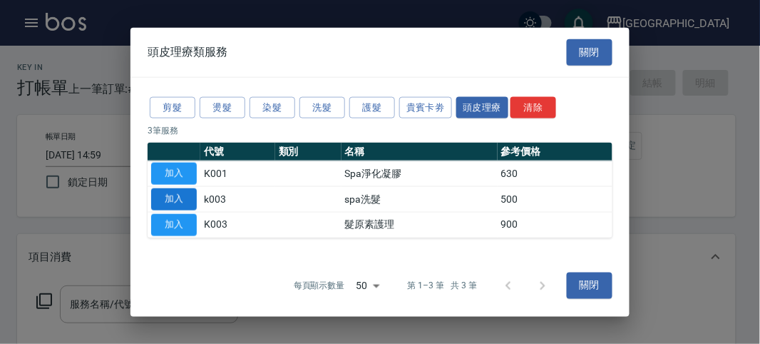
click at [178, 198] on button "加入" at bounding box center [174, 199] width 46 height 22
type input "spa洗髮(k003)"
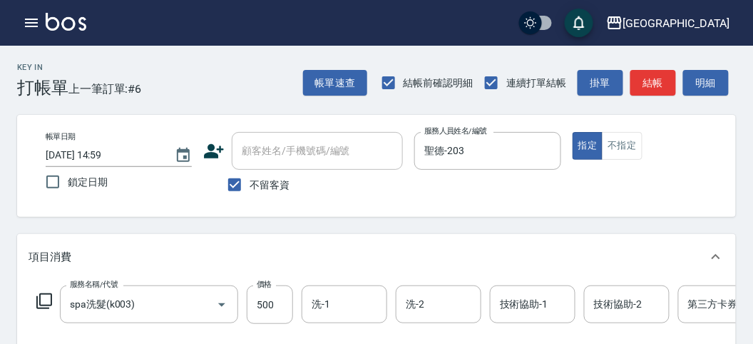
click at [44, 297] on icon at bounding box center [44, 300] width 17 height 17
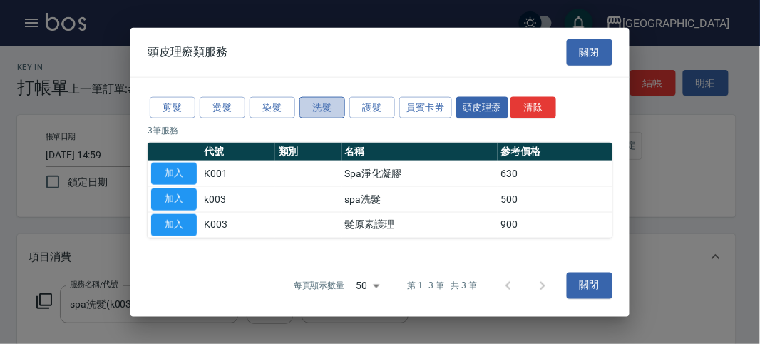
drag, startPoint x: 328, startPoint y: 111, endPoint x: 114, endPoint y: 150, distance: 217.5
click at [327, 111] on button "洗髮" at bounding box center [323, 107] width 46 height 22
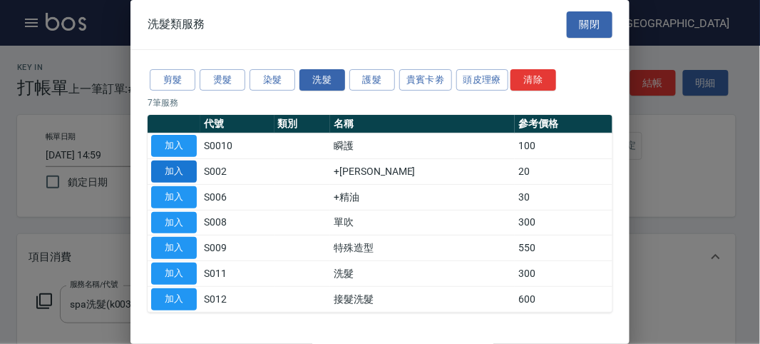
drag, startPoint x: 171, startPoint y: 179, endPoint x: 178, endPoint y: 175, distance: 8.0
click at [171, 179] on button "加入" at bounding box center [174, 171] width 46 height 22
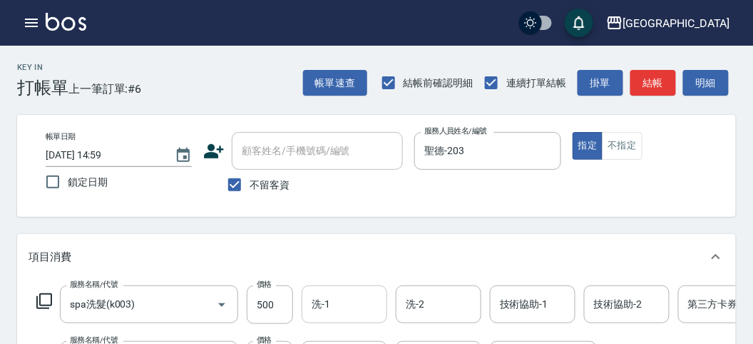
click at [347, 310] on input "洗-1" at bounding box center [344, 304] width 73 height 25
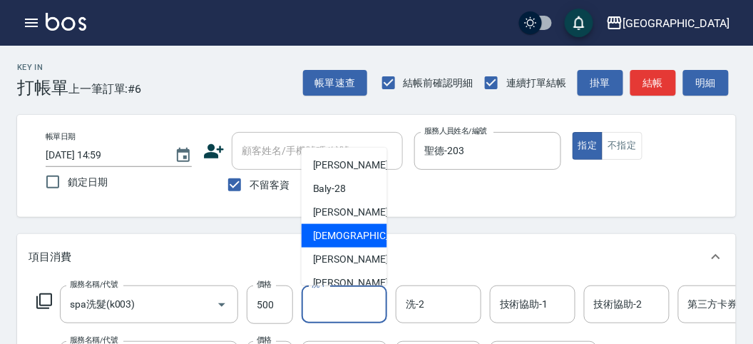
drag, startPoint x: 322, startPoint y: 229, endPoint x: 237, endPoint y: 255, distance: 88.7
click at [322, 232] on span "聖德 -203" at bounding box center [374, 235] width 123 height 15
type input "聖德-203"
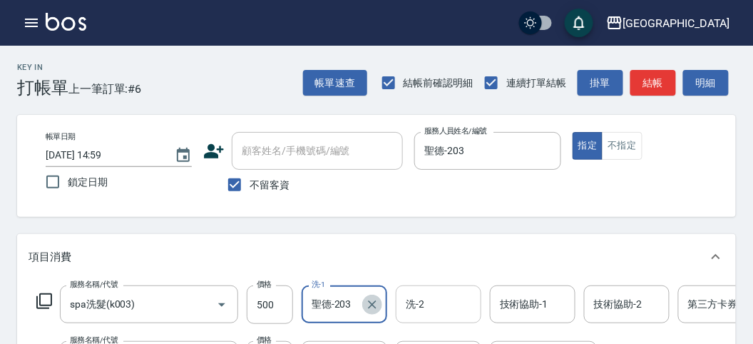
drag, startPoint x: 374, startPoint y: 304, endPoint x: 409, endPoint y: 294, distance: 36.3
click at [374, 304] on icon "Clear" at bounding box center [372, 304] width 14 height 14
click at [359, 299] on input "洗-1" at bounding box center [344, 304] width 73 height 25
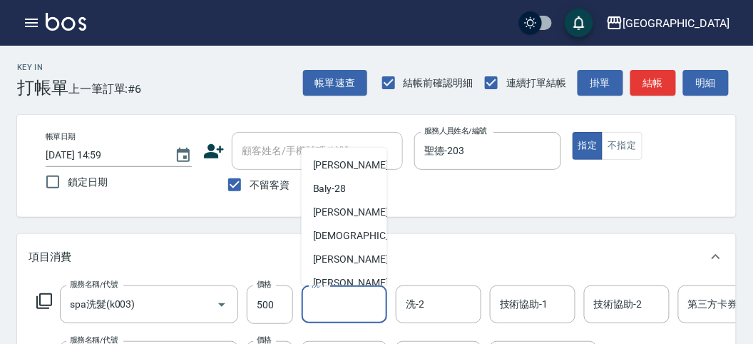
scroll to position [109, 0]
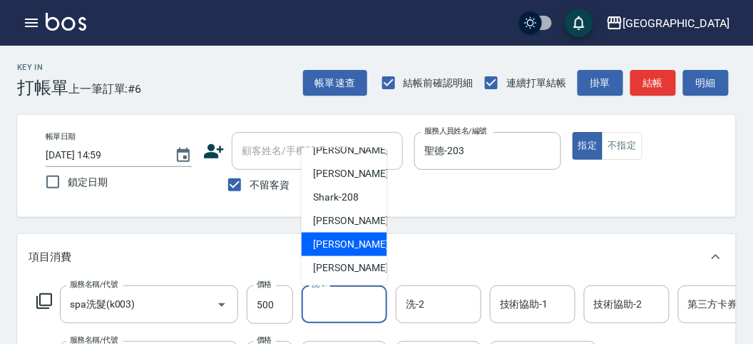
click at [347, 244] on span "[PERSON_NAME] -219" at bounding box center [361, 244] width 96 height 15
type input "[PERSON_NAME]-219"
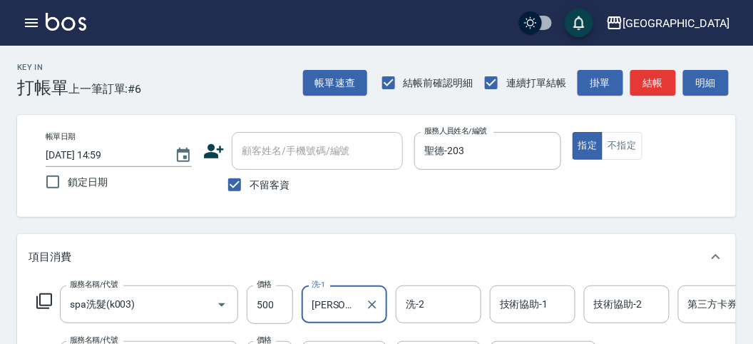
scroll to position [79, 0]
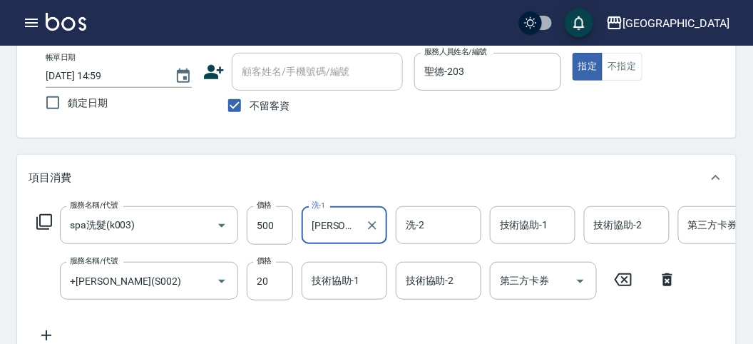
click at [329, 280] on div "技術協助-1 技術協助-1" at bounding box center [345, 281] width 86 height 38
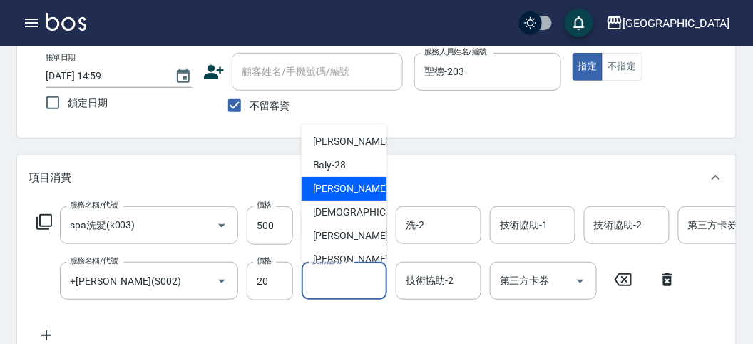
scroll to position [109, 0]
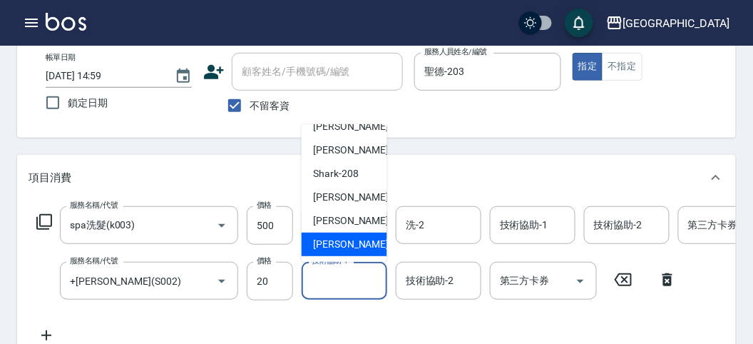
click at [354, 239] on span "[PERSON_NAME] -222" at bounding box center [361, 244] width 96 height 15
type input "[PERSON_NAME]-222"
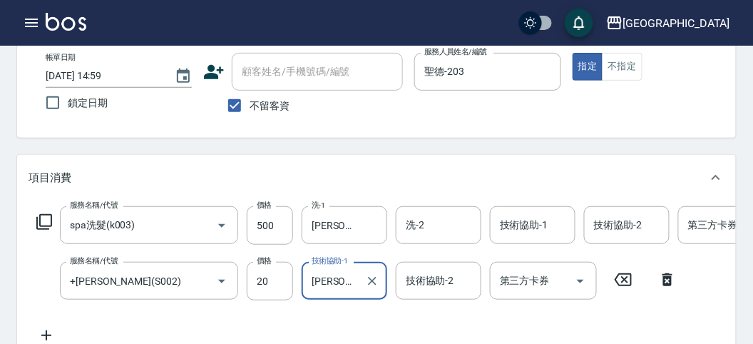
click at [360, 276] on div "[PERSON_NAME]-222 技術協助-1" at bounding box center [345, 281] width 86 height 38
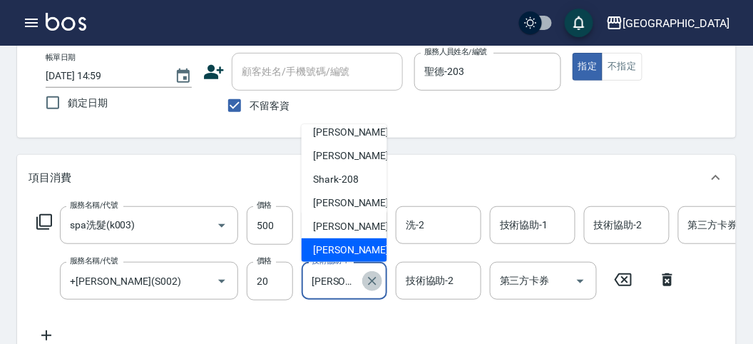
click at [369, 275] on icon "Clear" at bounding box center [372, 281] width 14 height 14
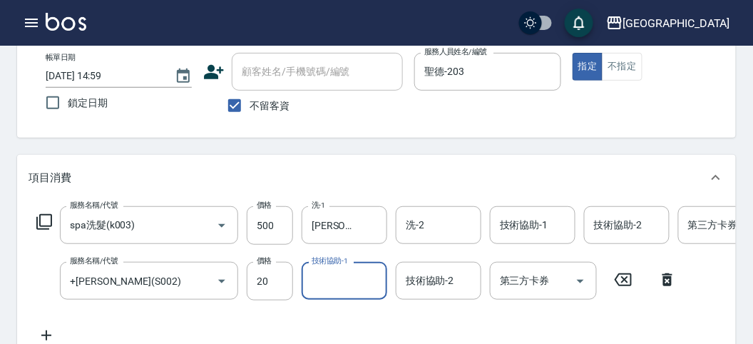
click at [339, 275] on input "技術協助-1" at bounding box center [344, 280] width 73 height 25
click at [351, 273] on input "技術協助-1" at bounding box center [344, 280] width 73 height 25
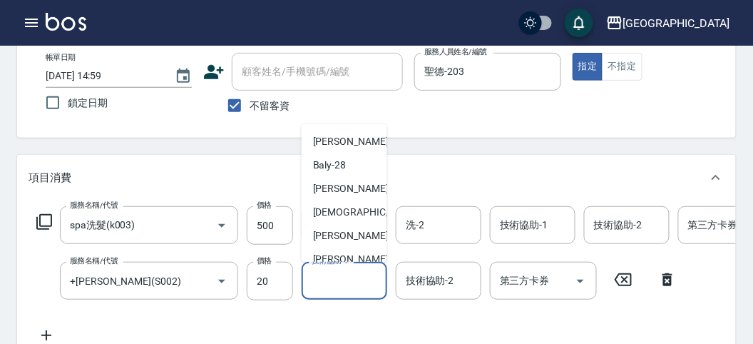
scroll to position [109, 0]
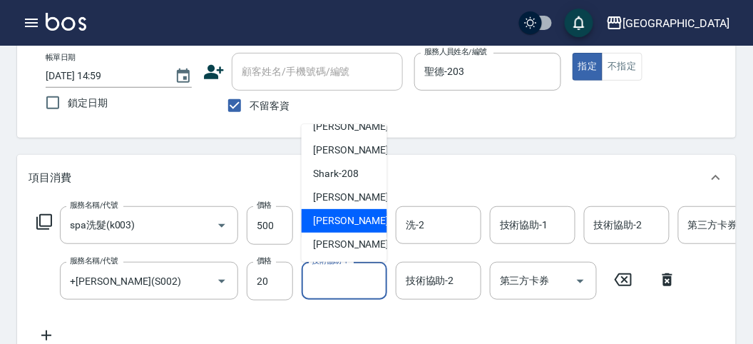
click at [347, 225] on span "[PERSON_NAME] -219" at bounding box center [361, 220] width 96 height 15
type input "[PERSON_NAME]-219"
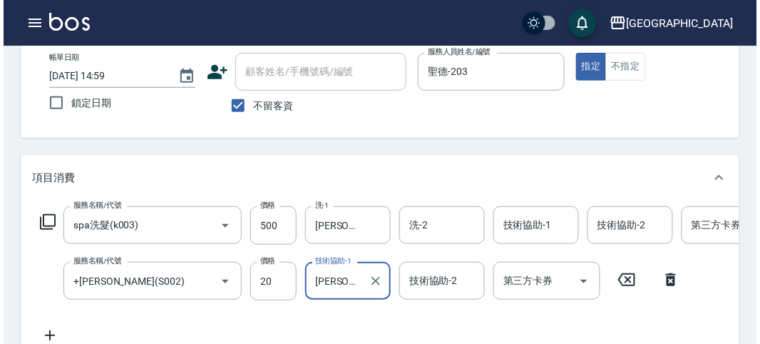
scroll to position [0, 0]
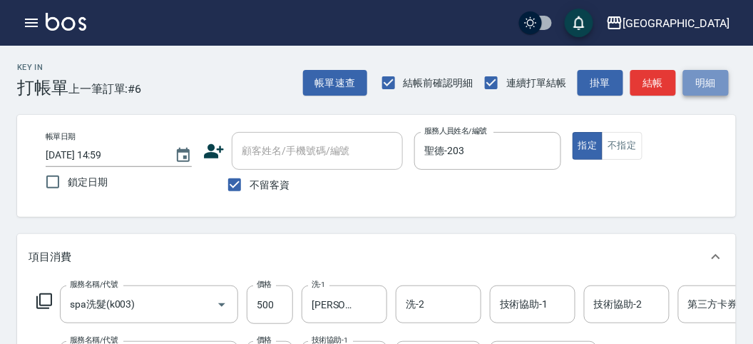
click at [693, 86] on button "明細" at bounding box center [706, 83] width 46 height 26
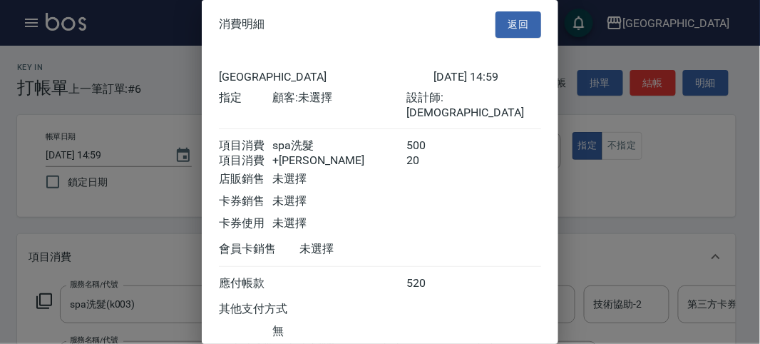
scroll to position [95, 0]
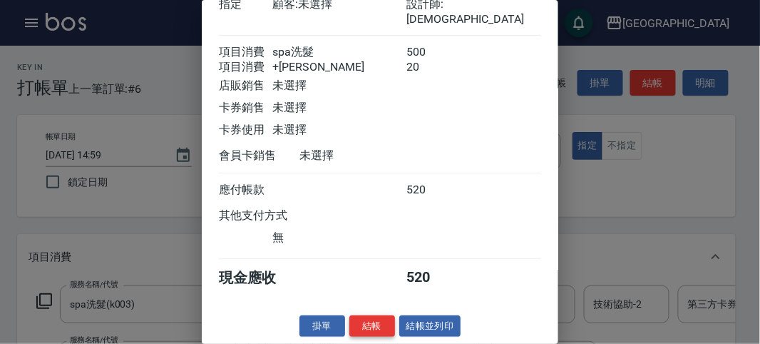
click at [379, 326] on button "結帳" at bounding box center [372, 326] width 46 height 22
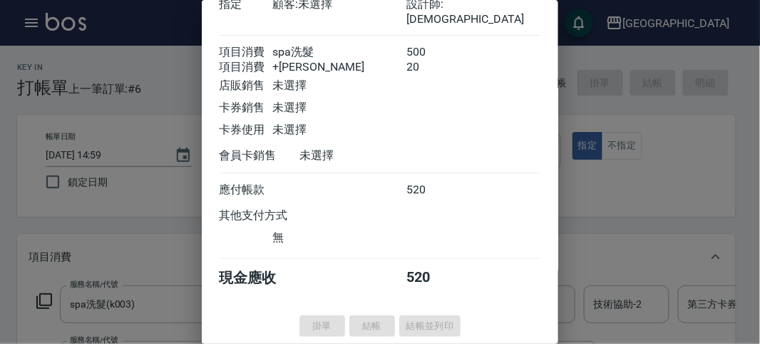
type input "[DATE] 15:20"
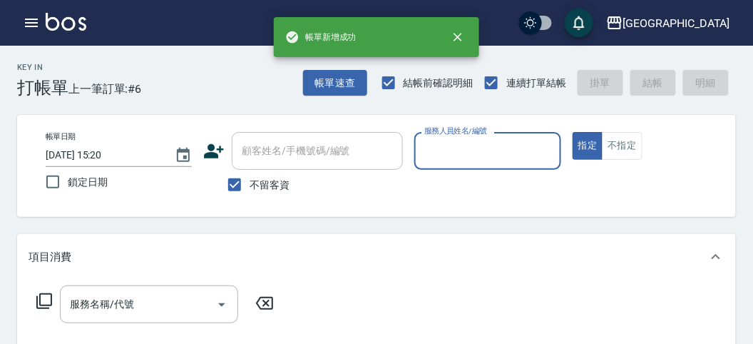
click at [464, 160] on input "服務人員姓名/編號" at bounding box center [487, 150] width 133 height 25
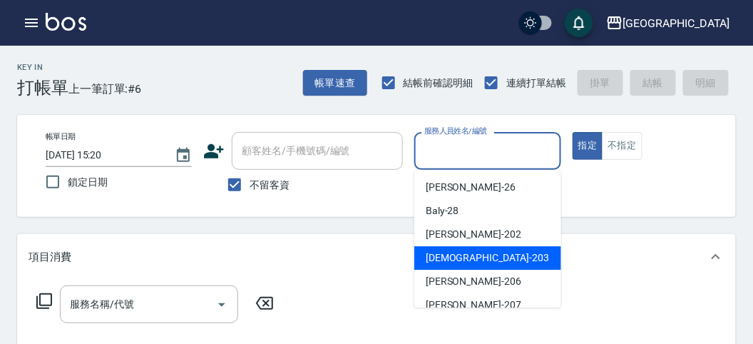
drag, startPoint x: 451, startPoint y: 251, endPoint x: 416, endPoint y: 257, distance: 36.1
click at [451, 251] on span "聖德 -203" at bounding box center [487, 257] width 123 height 15
type input "聖德-203"
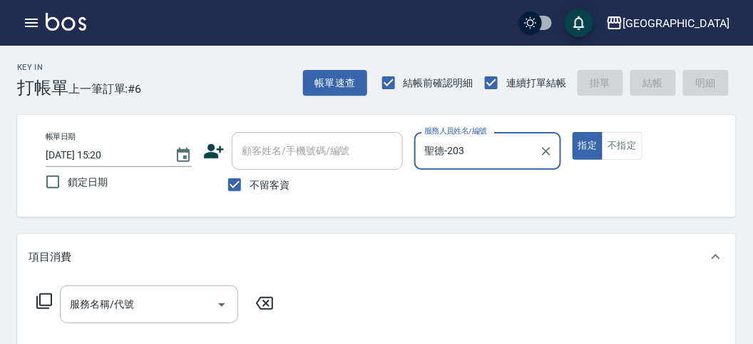
click at [47, 296] on icon at bounding box center [44, 300] width 17 height 17
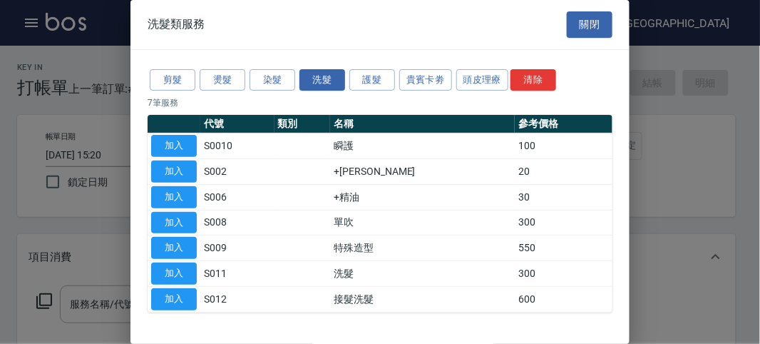
click at [178, 270] on button "加入" at bounding box center [174, 273] width 46 height 22
type input "洗髮(S011)"
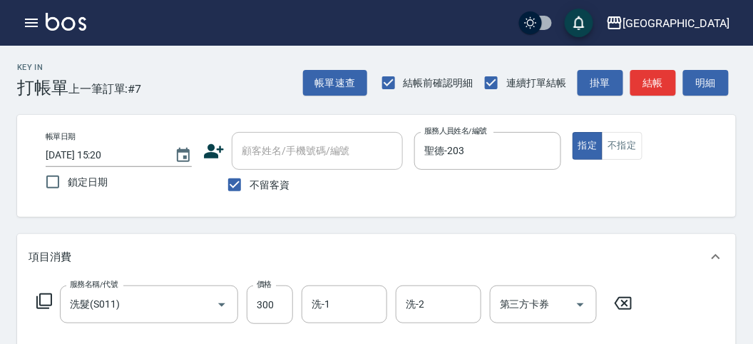
click at [46, 302] on icon at bounding box center [44, 300] width 17 height 17
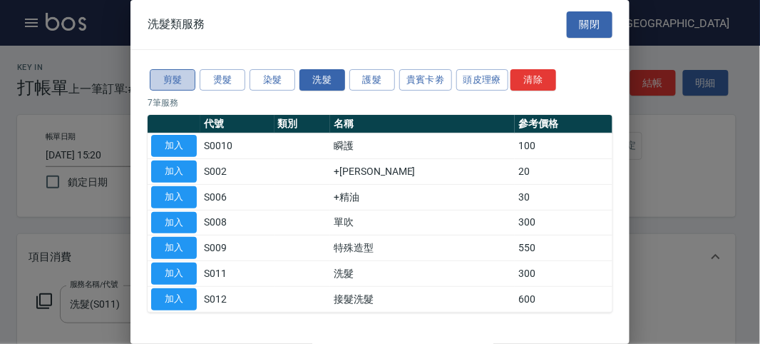
click at [176, 89] on button "剪髮" at bounding box center [173, 80] width 46 height 22
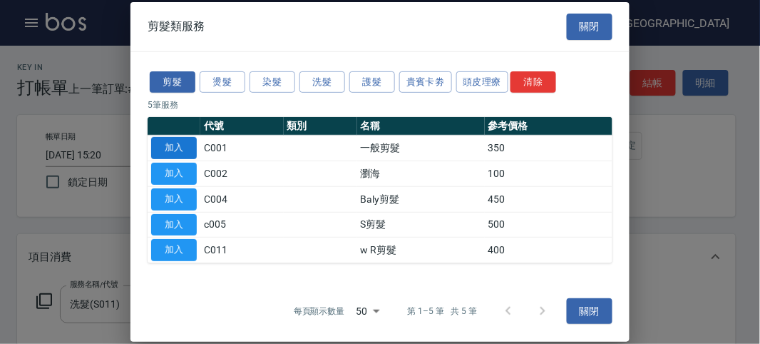
click at [165, 154] on button "加入" at bounding box center [174, 148] width 46 height 22
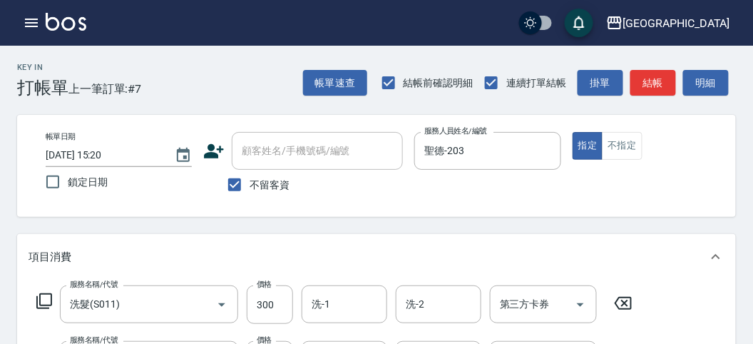
click at [710, 82] on button "明細" at bounding box center [706, 83] width 46 height 26
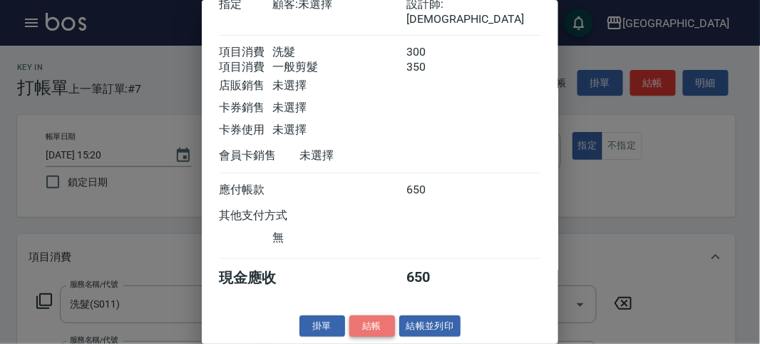
click at [372, 331] on button "結帳" at bounding box center [372, 326] width 46 height 22
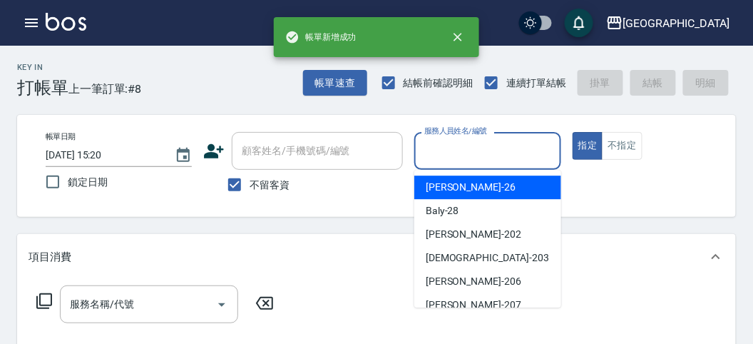
click at [465, 162] on input "服務人員姓名/編號" at bounding box center [487, 150] width 133 height 25
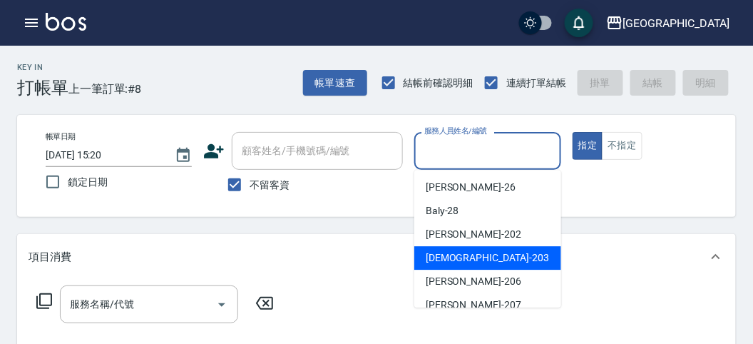
click at [465, 247] on div "聖德 -203" at bounding box center [487, 258] width 147 height 24
type input "聖德-203"
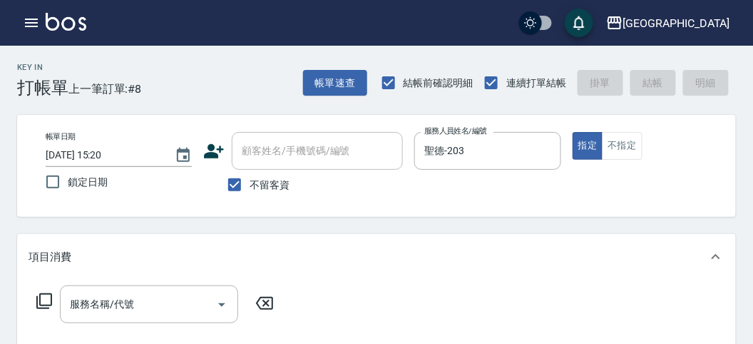
click at [43, 296] on icon at bounding box center [44, 300] width 17 height 17
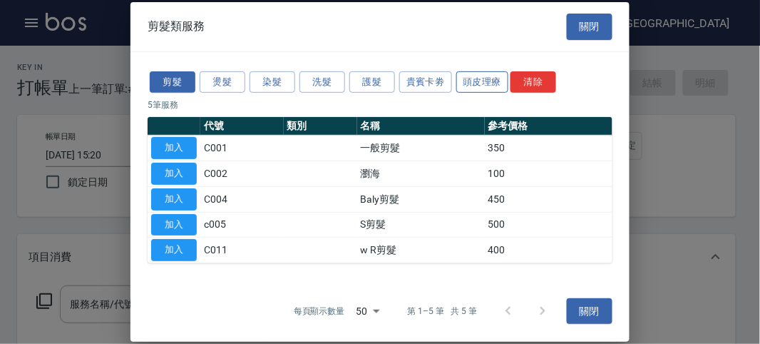
click at [469, 77] on button "頭皮理療" at bounding box center [482, 82] width 53 height 22
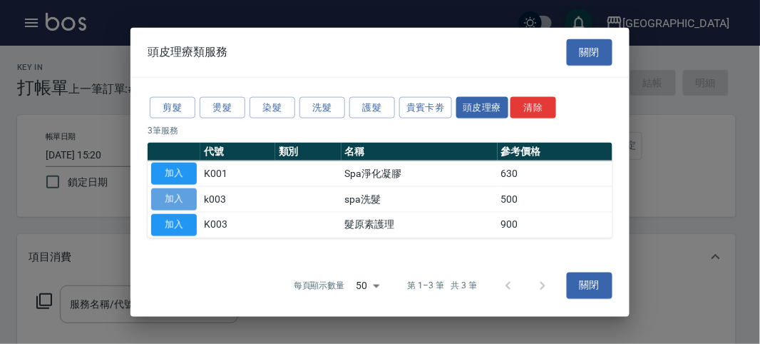
click at [187, 197] on button "加入" at bounding box center [174, 199] width 46 height 22
type input "spa洗髮(k003)"
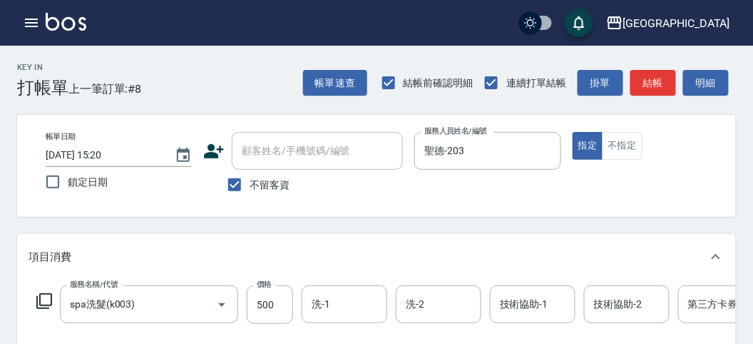
click at [48, 295] on icon at bounding box center [44, 300] width 17 height 17
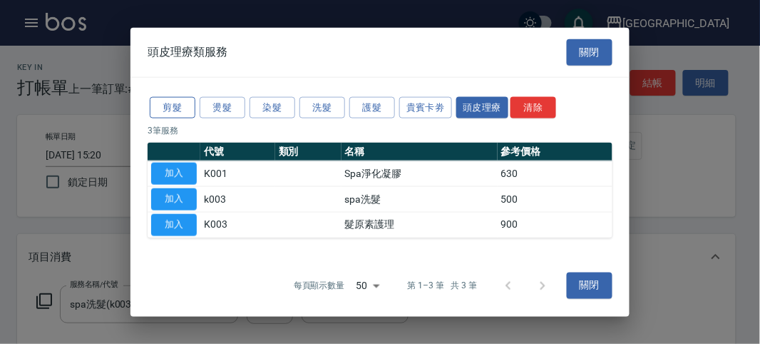
click at [169, 106] on button "剪髮" at bounding box center [173, 107] width 46 height 22
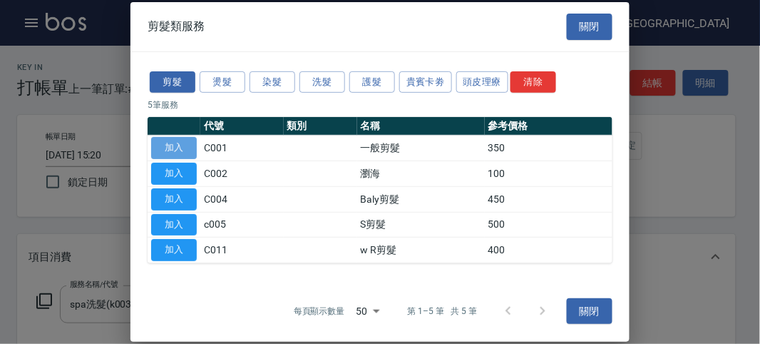
click at [166, 144] on button "加入" at bounding box center [174, 148] width 46 height 22
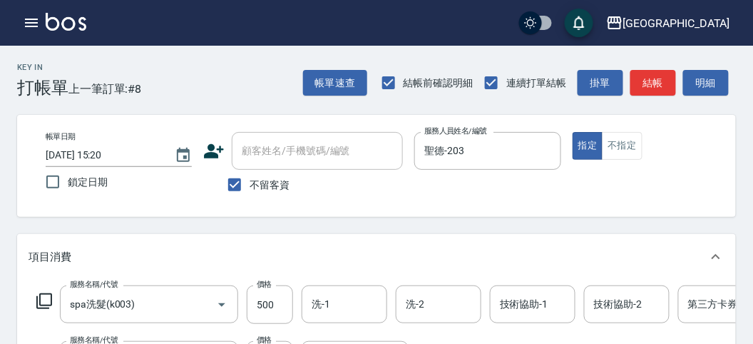
scroll to position [79, 0]
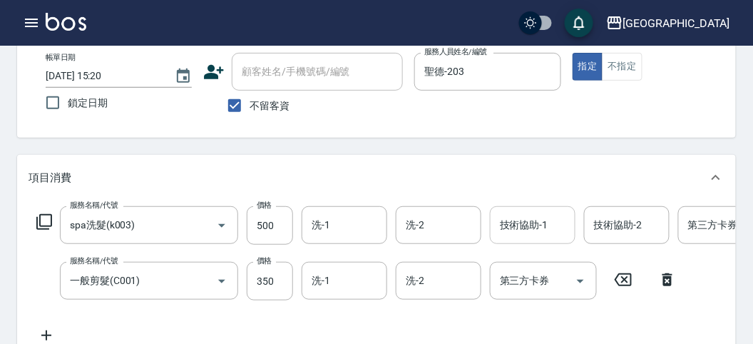
click at [533, 223] on div "技術協助-1 技術協助-1" at bounding box center [533, 225] width 86 height 38
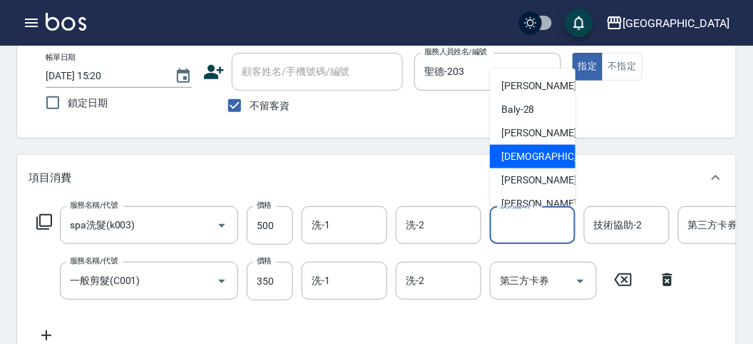
scroll to position [109, 0]
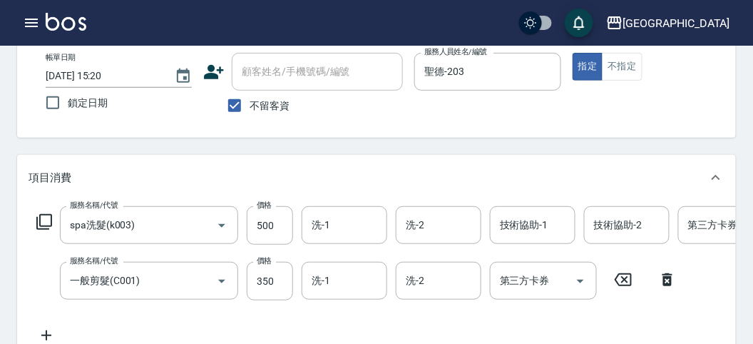
click at [440, 123] on div "帳單日期 [DATE] 15:20 鎖定日期 顧客姓名/手機號碼/編號 顧客姓名/手機號碼/編號 不留客資 服務人員姓名/編號 聖德-203 服務人員姓名/編…" at bounding box center [376, 87] width 719 height 102
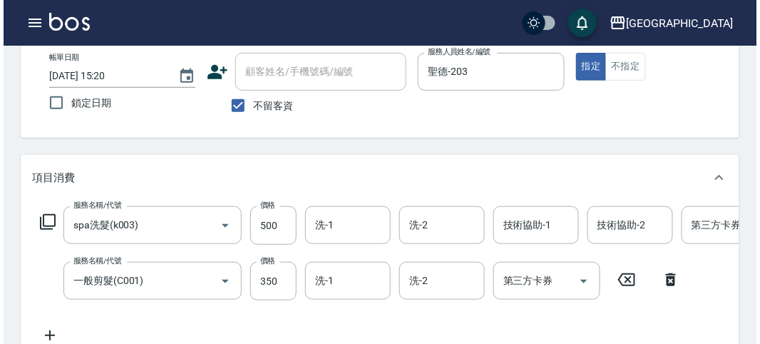
scroll to position [0, 0]
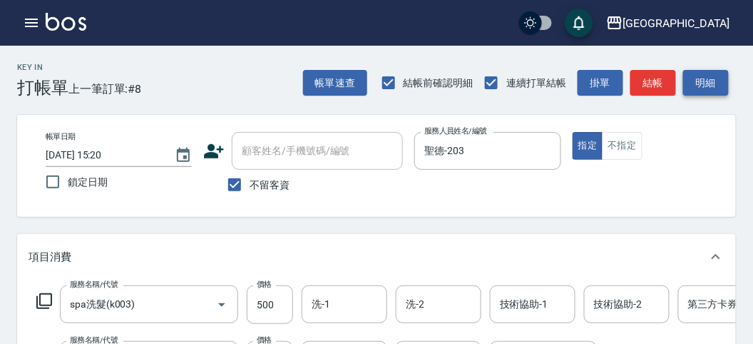
click at [701, 87] on button "明細" at bounding box center [706, 83] width 46 height 26
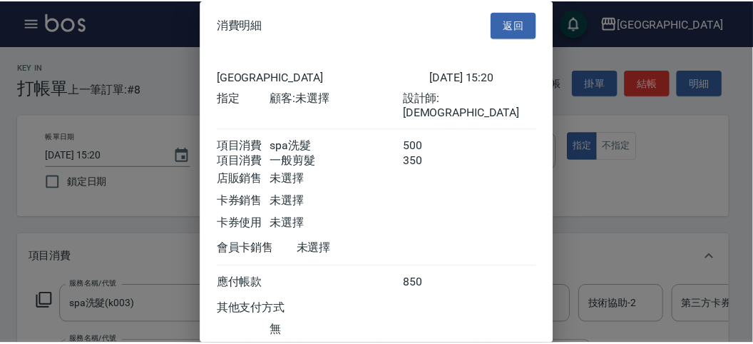
scroll to position [95, 0]
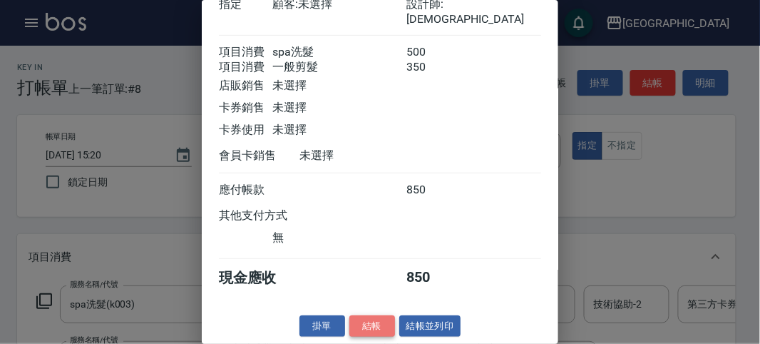
click at [369, 325] on button "結帳" at bounding box center [372, 326] width 46 height 22
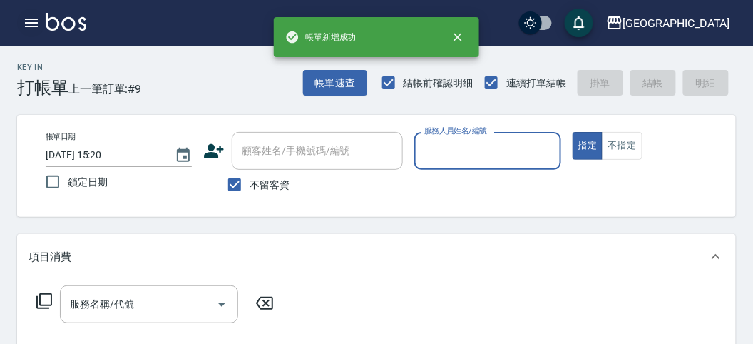
click at [32, 27] on icon "button" at bounding box center [31, 22] width 17 height 17
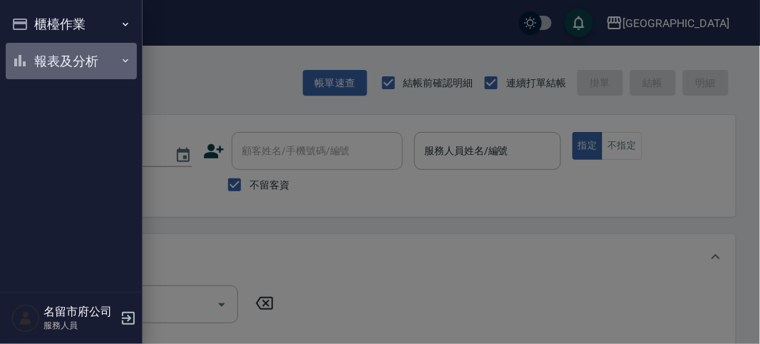
click at [39, 57] on button "報表及分析" at bounding box center [71, 61] width 131 height 37
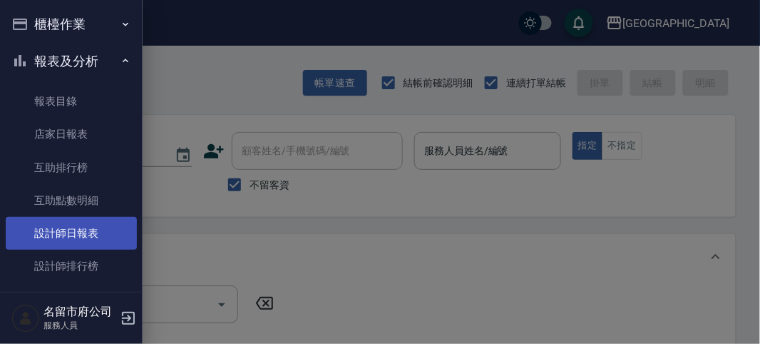
click at [64, 221] on link "設計師日報表" at bounding box center [71, 233] width 131 height 33
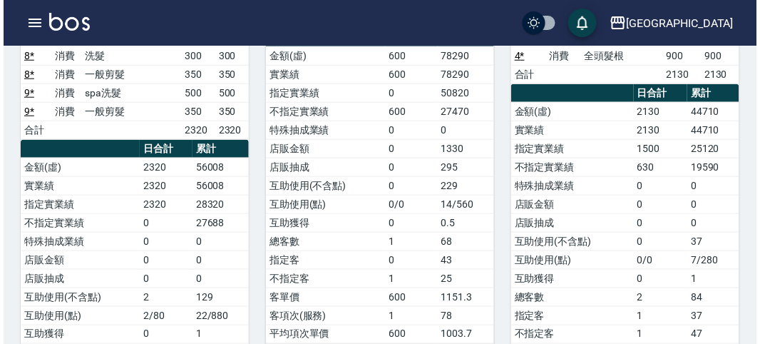
scroll to position [158, 0]
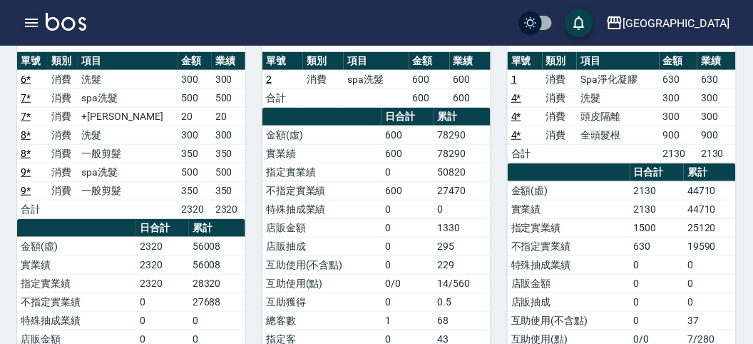
click at [24, 19] on icon "button" at bounding box center [31, 22] width 17 height 17
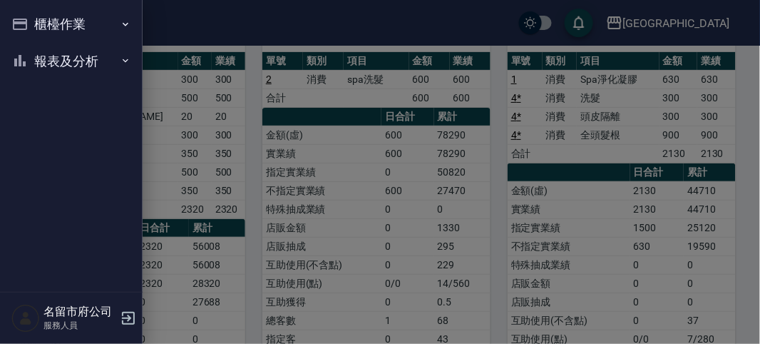
click at [24, 19] on button "櫃檯作業" at bounding box center [71, 24] width 131 height 37
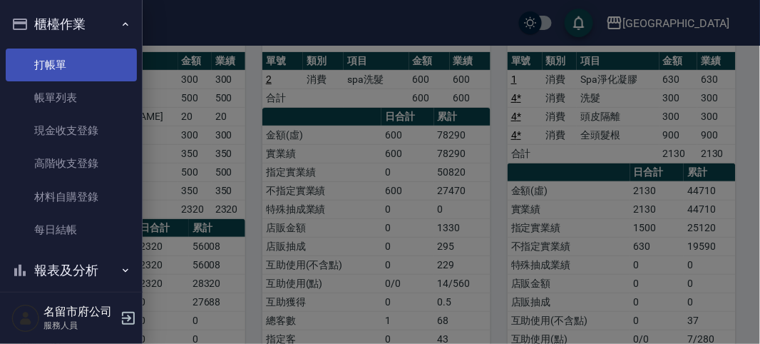
click at [46, 68] on link "打帳單" at bounding box center [71, 64] width 131 height 33
